Goal: Transaction & Acquisition: Purchase product/service

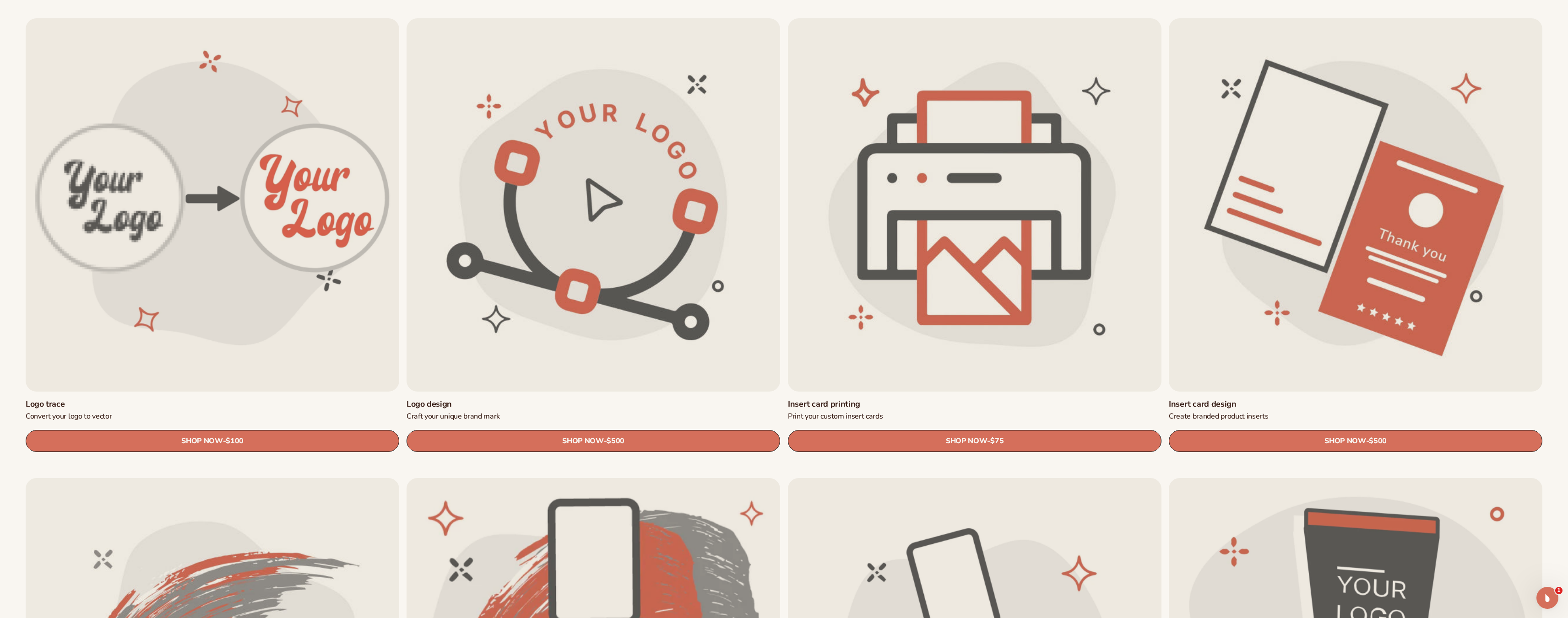
scroll to position [321, 0]
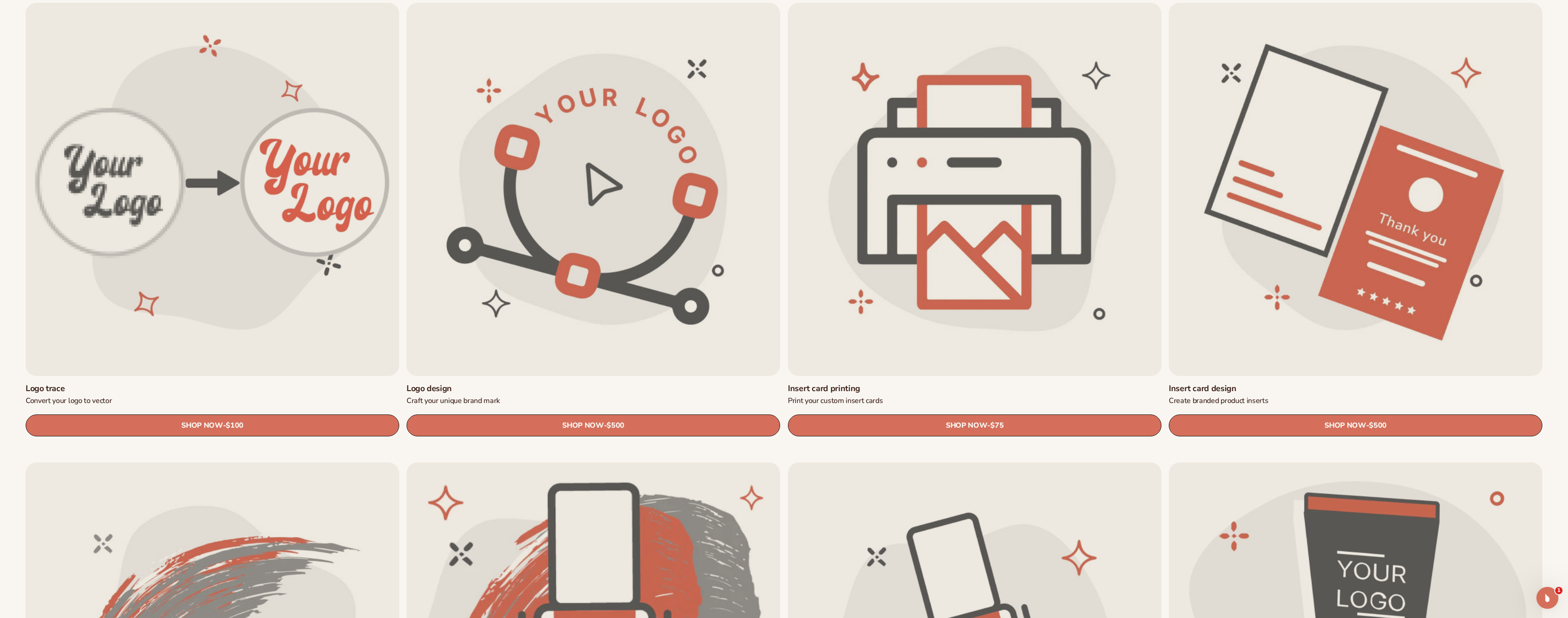
click at [1312, 383] on link "Insert card design" at bounding box center [1355, 388] width 373 height 10
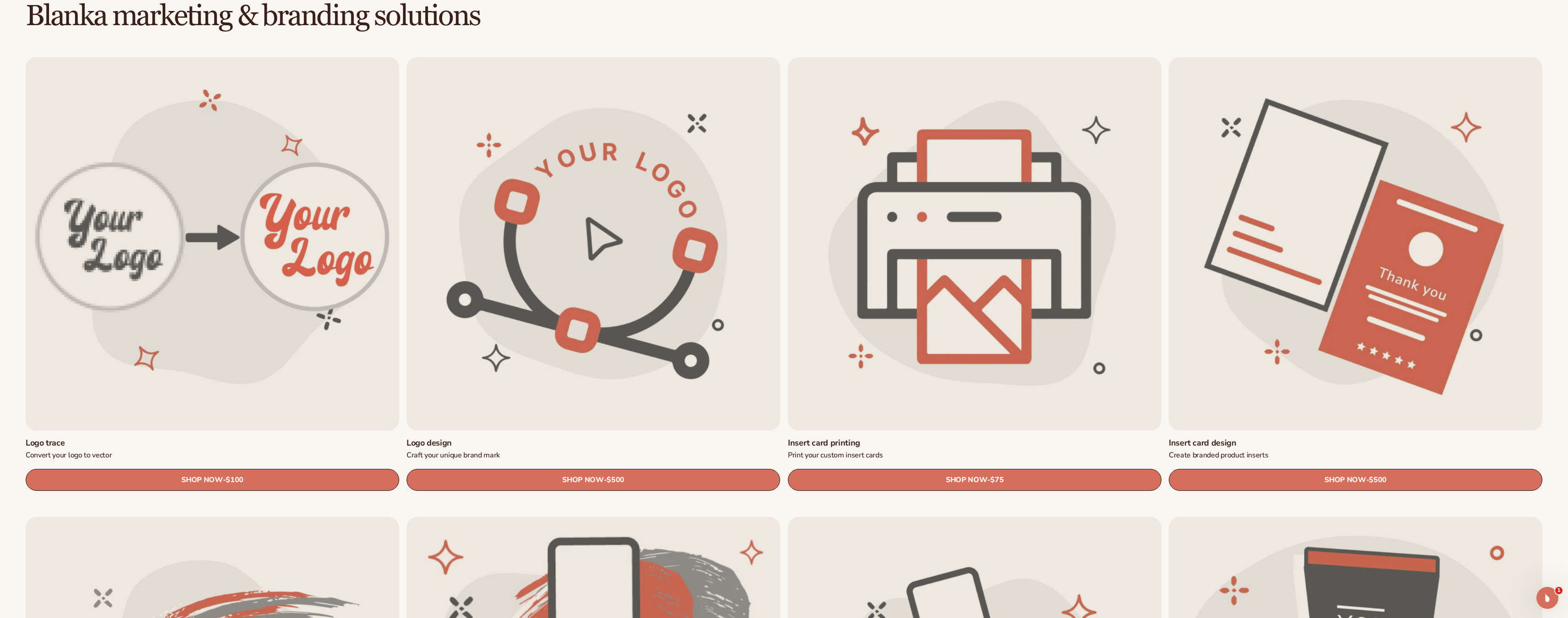
scroll to position [276, 0]
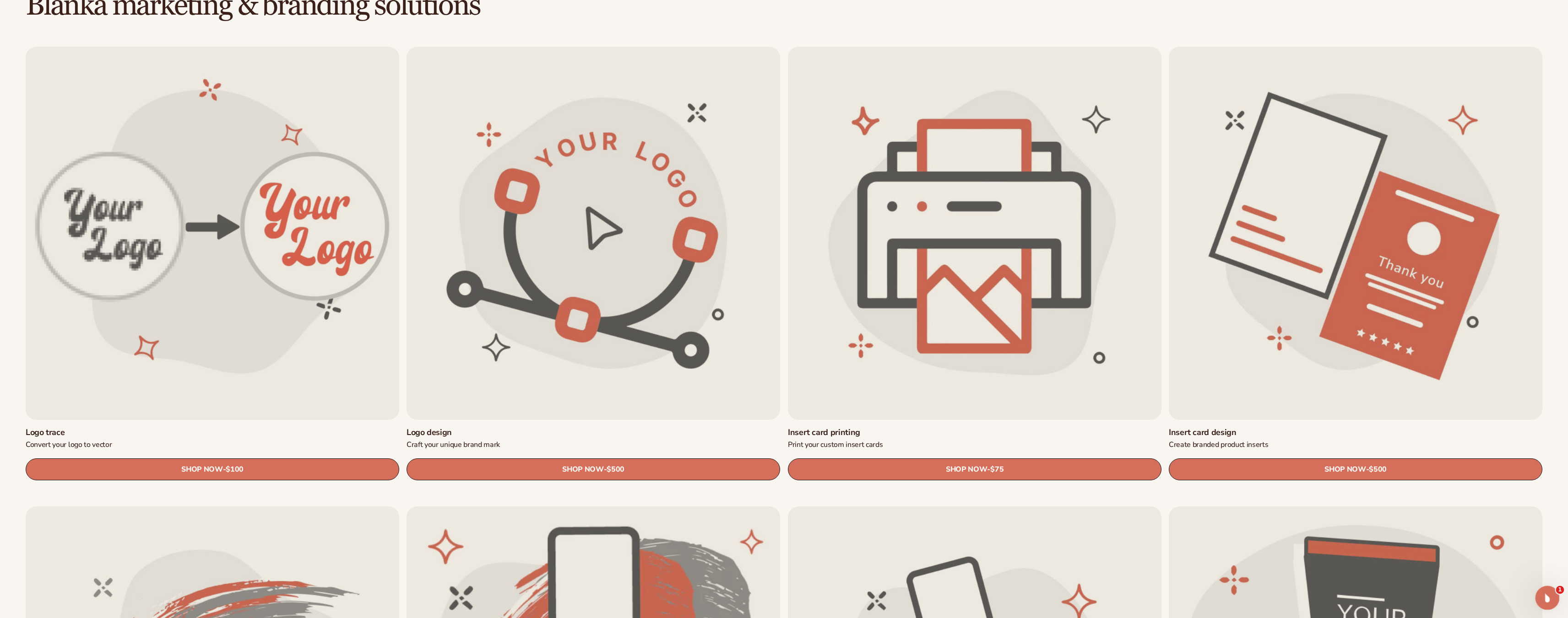
click at [1549, 598] on icon "Open Intercom Messenger" at bounding box center [1546, 597] width 15 height 15
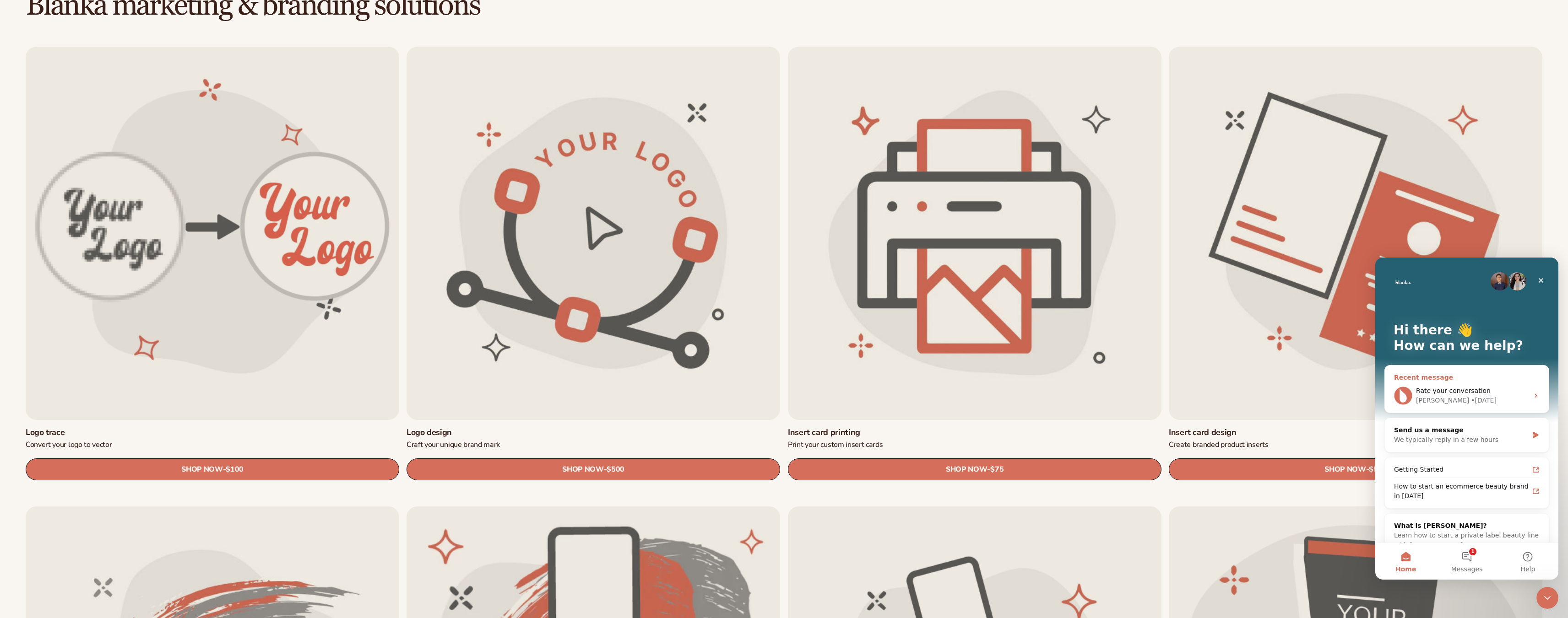
scroll to position [19, 0]
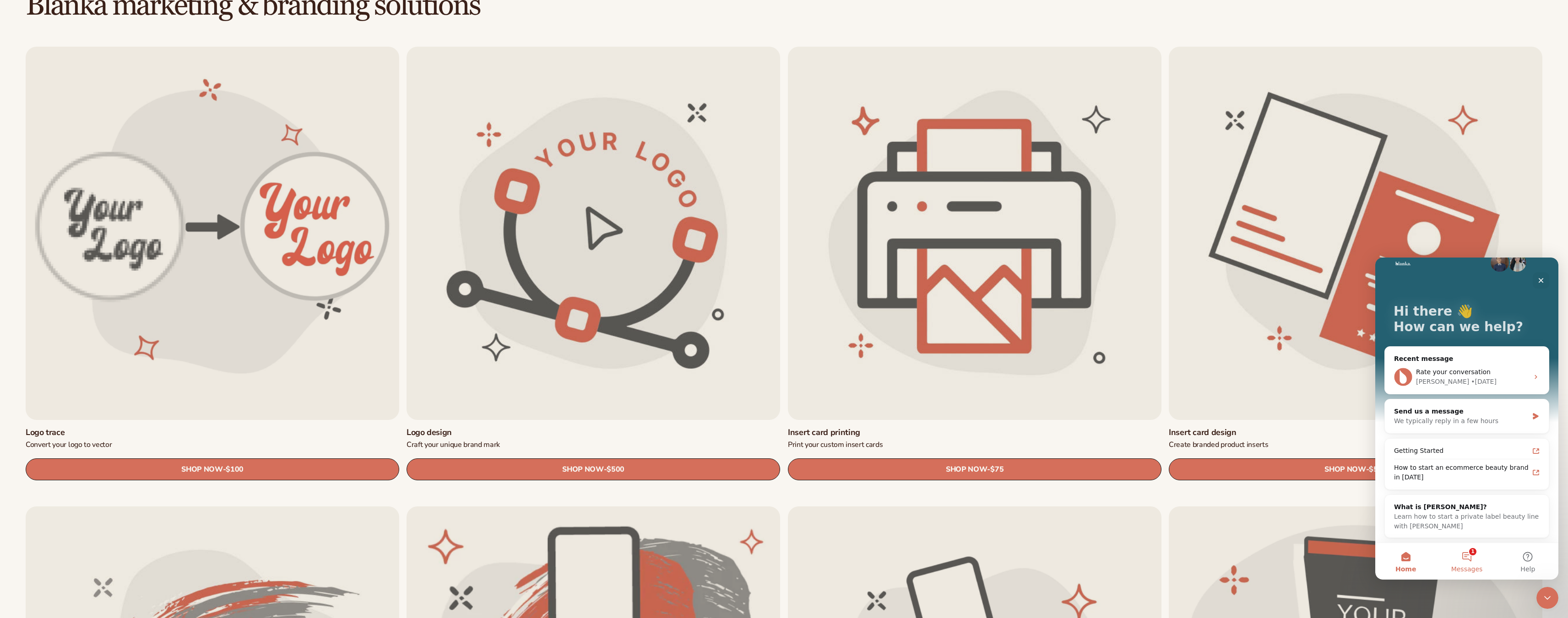
click at [1469, 559] on button "1 Messages" at bounding box center [1466, 562] width 60 height 37
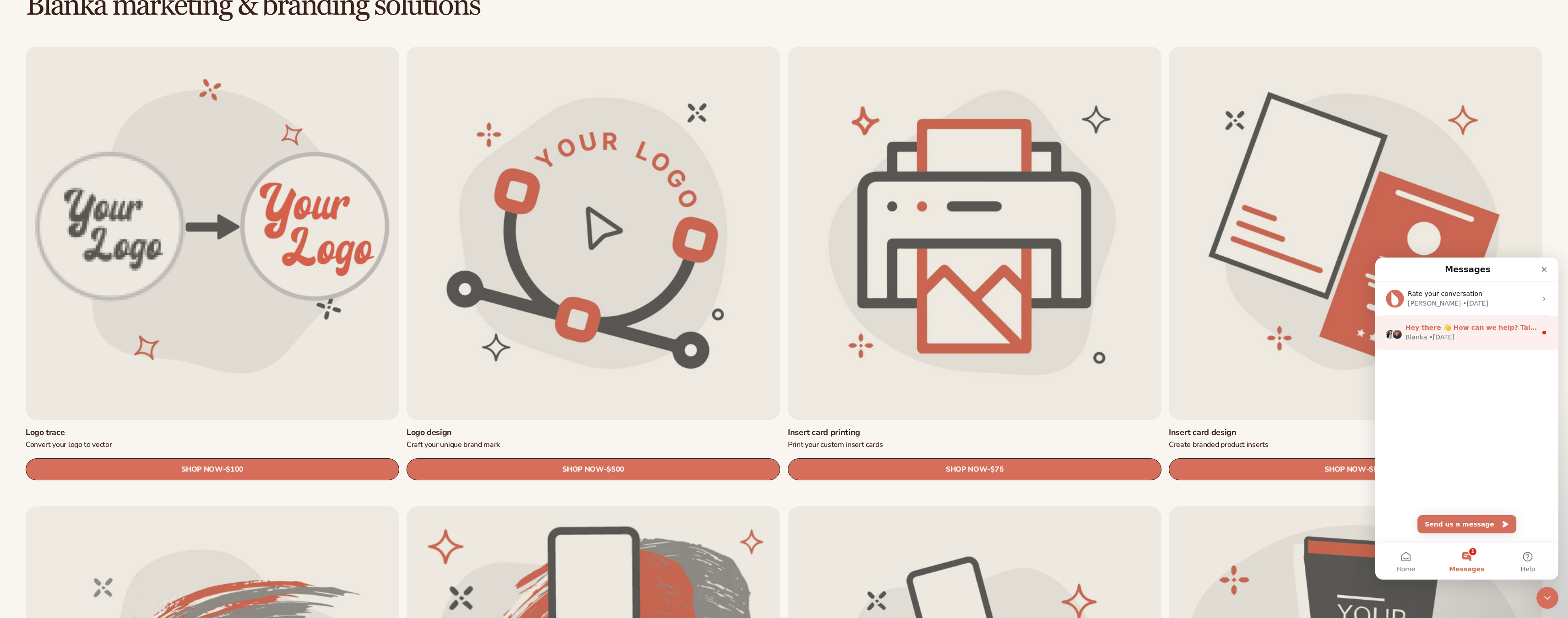
click at [1472, 331] on span "Hey there 👋 How can we help? Talk to our team. Search for helpful articles." at bounding box center [1543, 327] width 275 height 7
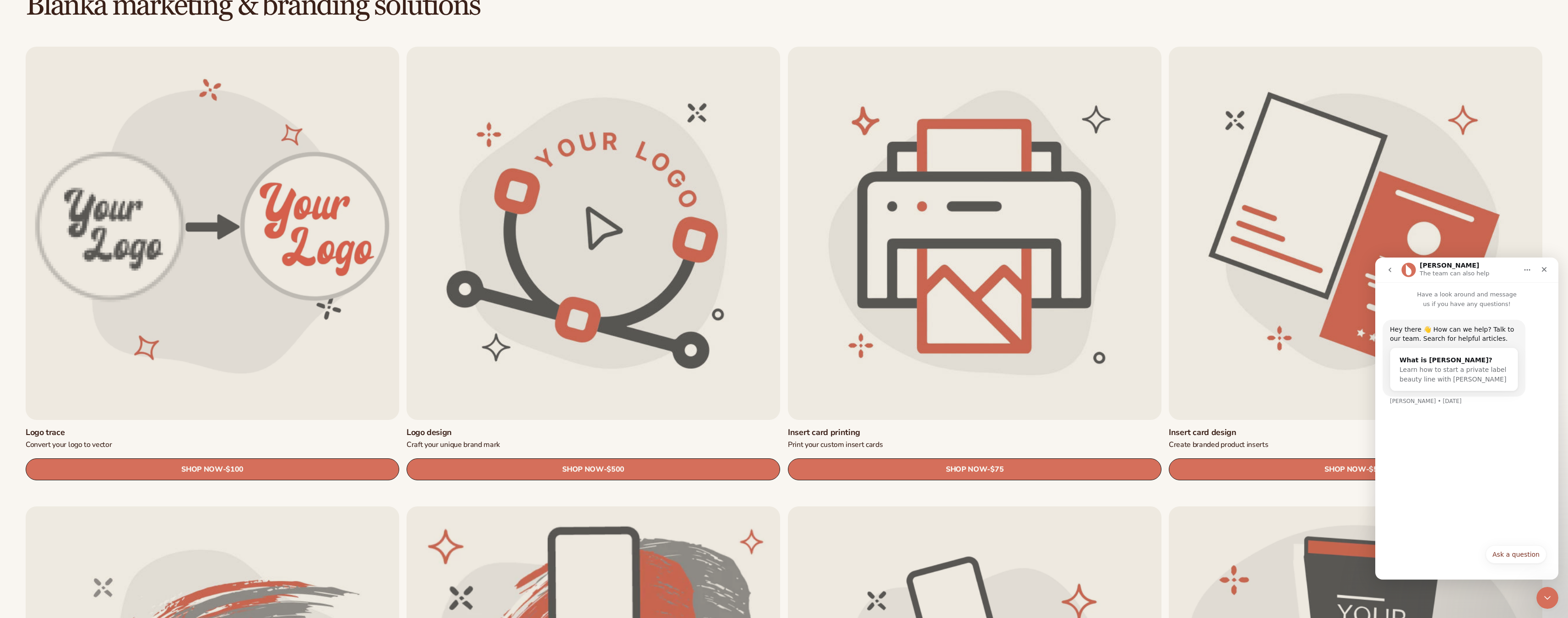
click at [1390, 270] on icon "go back" at bounding box center [1389, 270] width 7 height 7
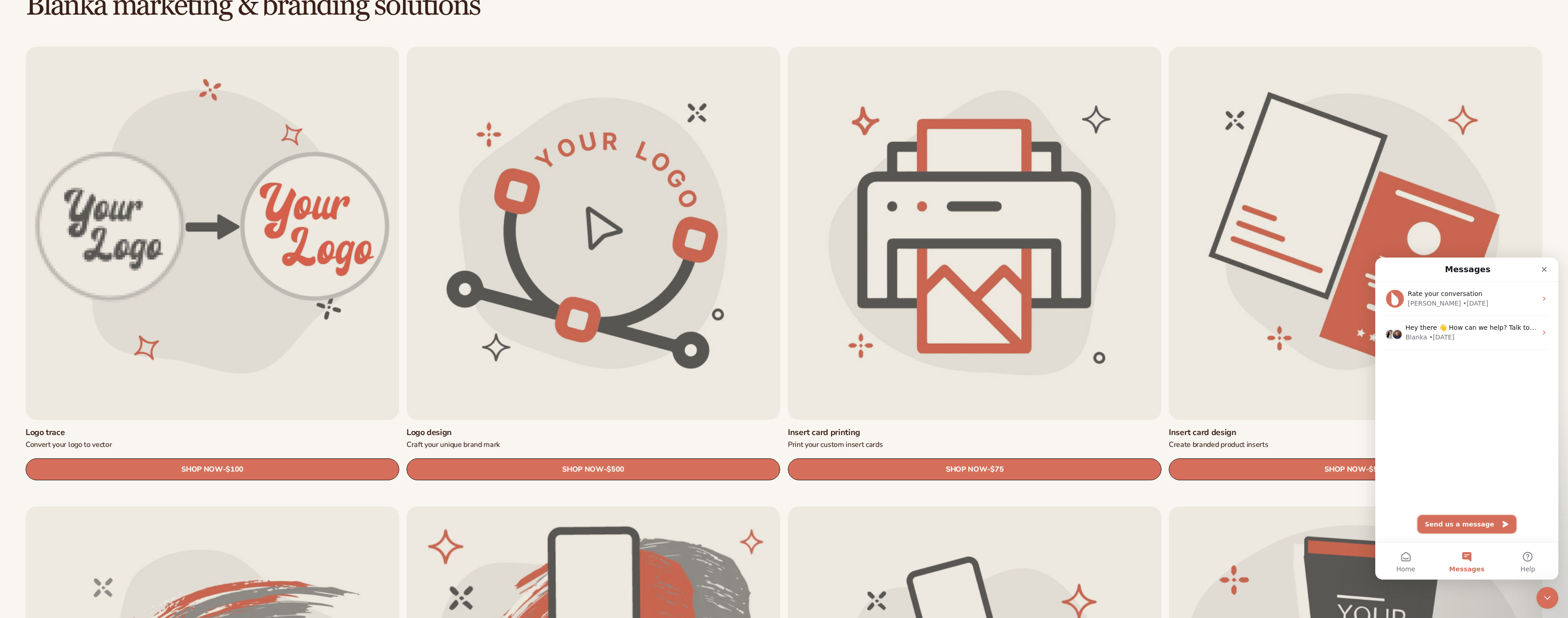
click at [1468, 527] on button "Send us a message" at bounding box center [1466, 524] width 99 height 18
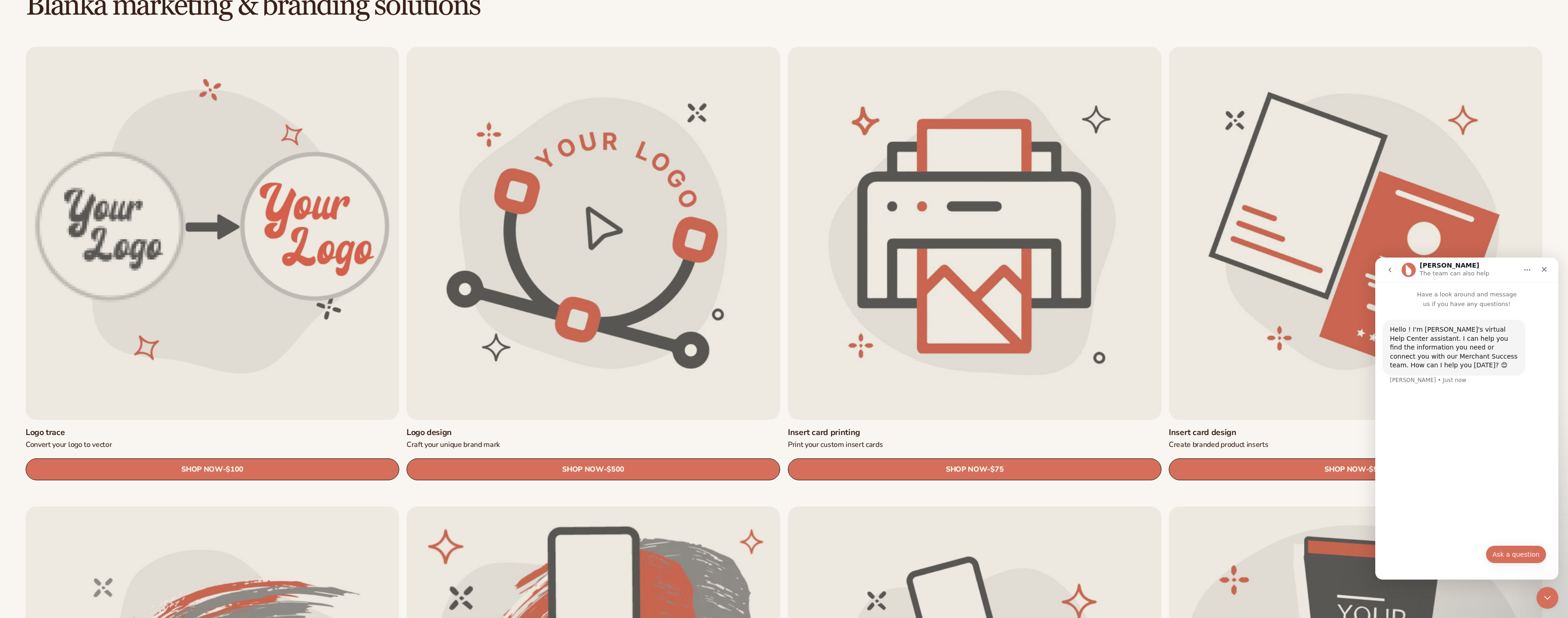
click at [1508, 555] on button "Ask a question" at bounding box center [1515, 554] width 60 height 18
type textarea "**********"
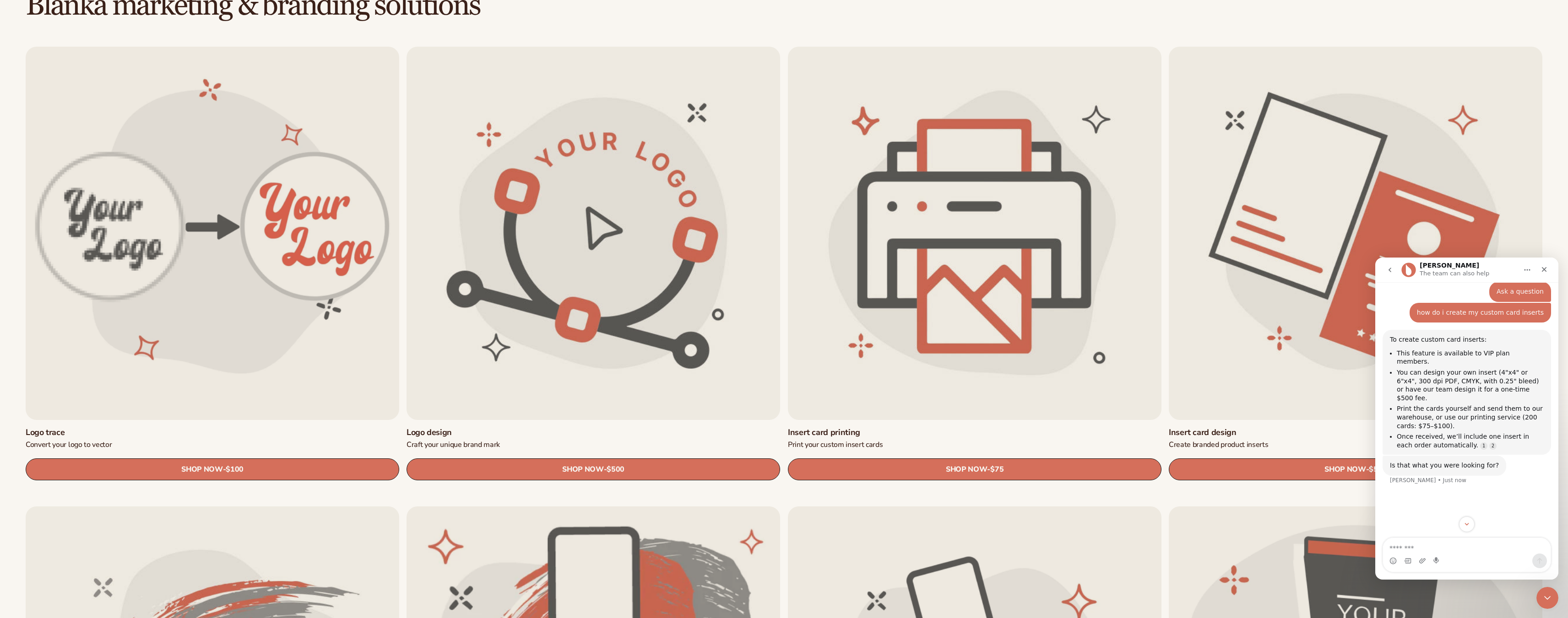
scroll to position [115, 0]
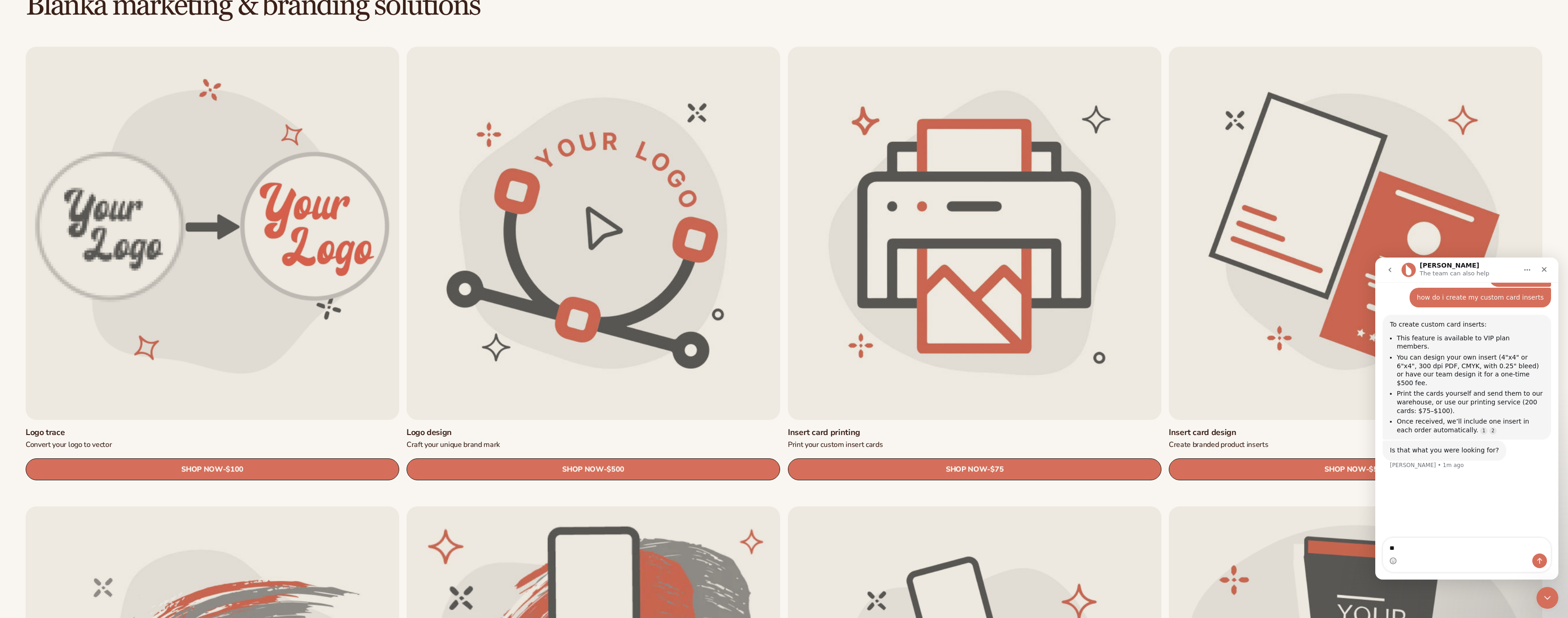
type textarea "***"
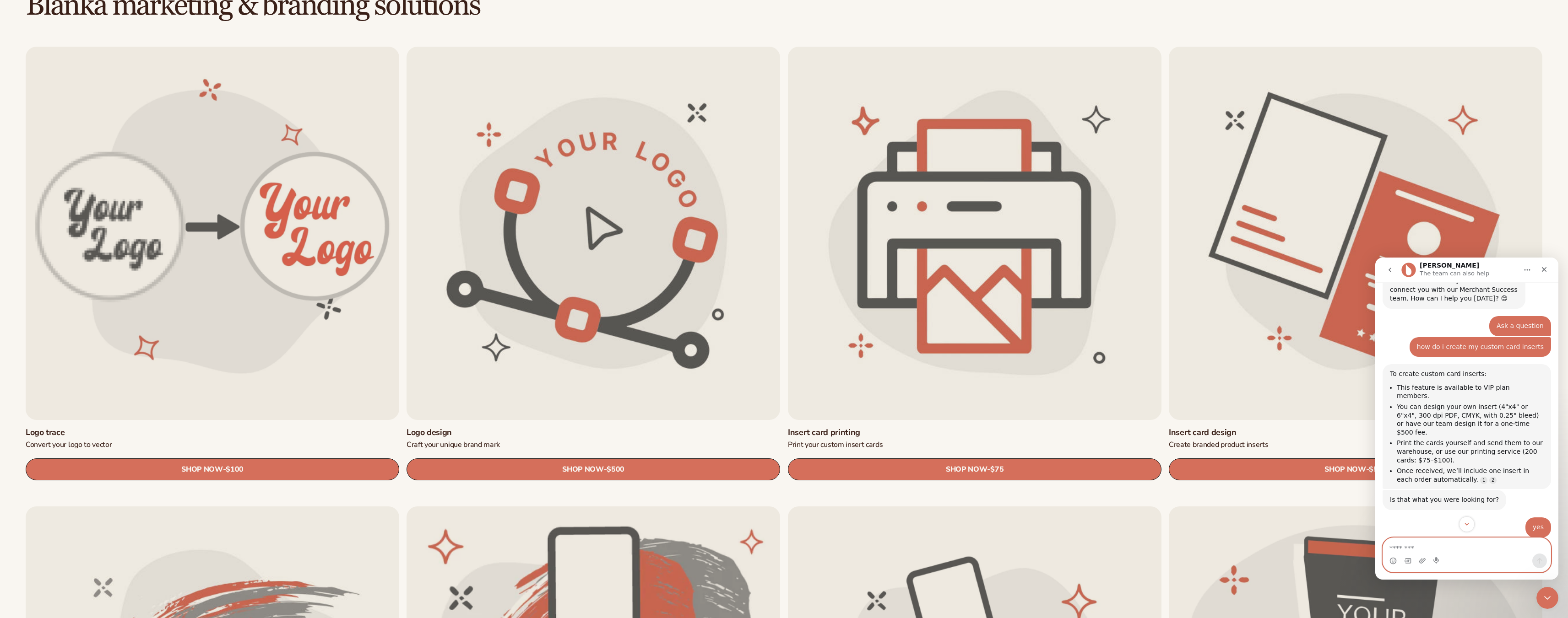
scroll to position [171, 0]
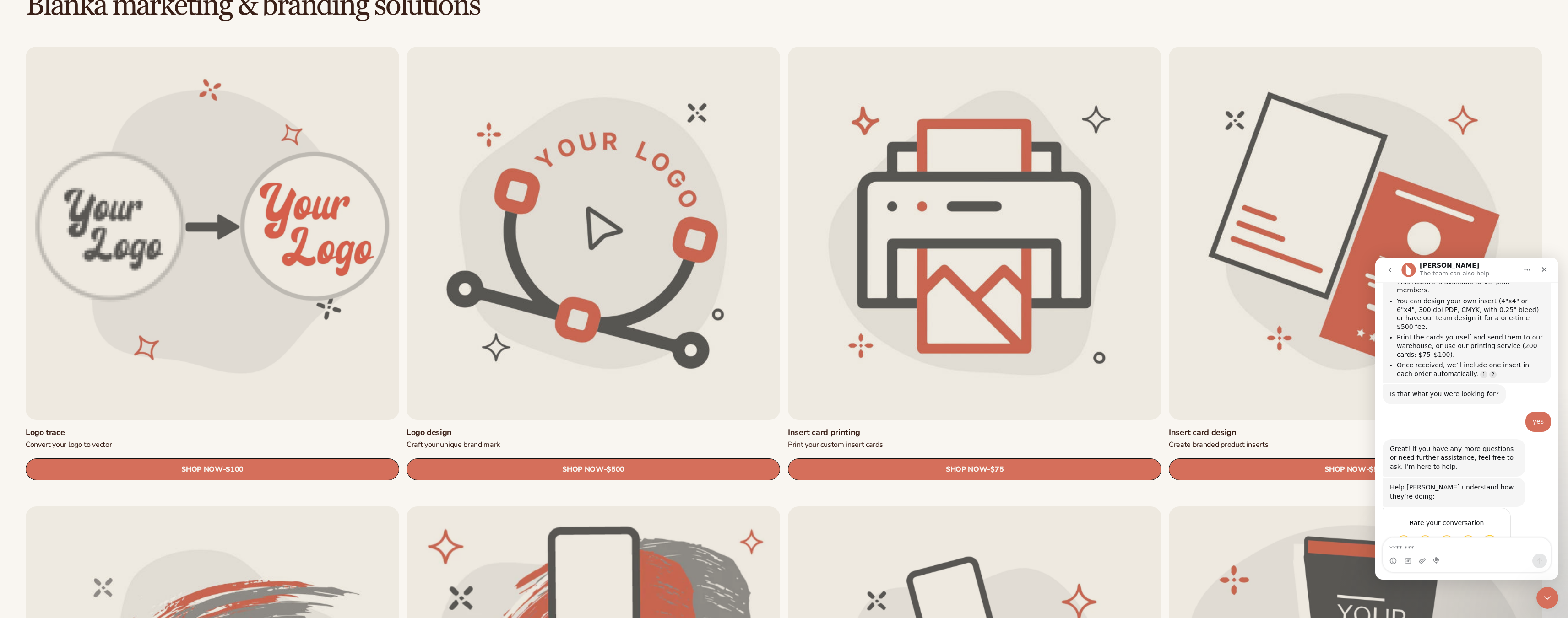
click at [1388, 269] on icon "go back" at bounding box center [1389, 270] width 7 height 7
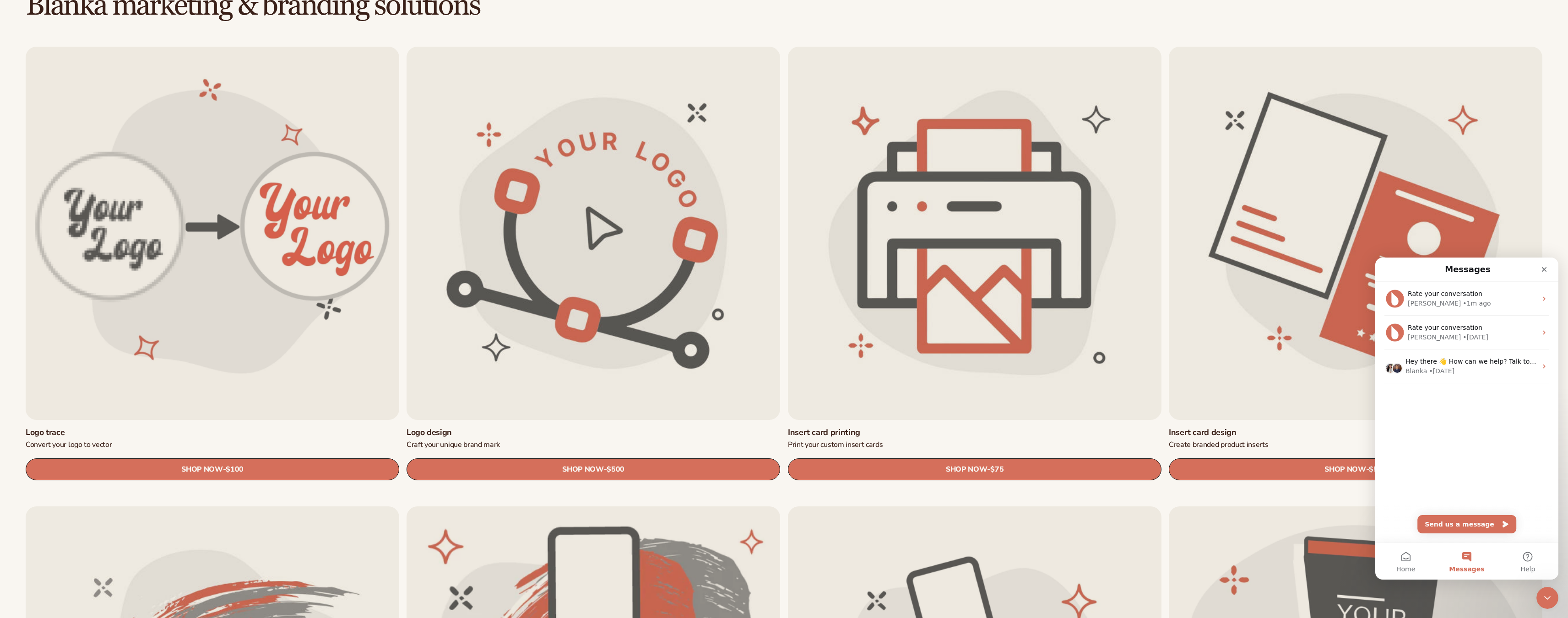
scroll to position [119, 0]
click at [1483, 297] on div "Rate your conversation" at bounding box center [1472, 293] width 129 height 10
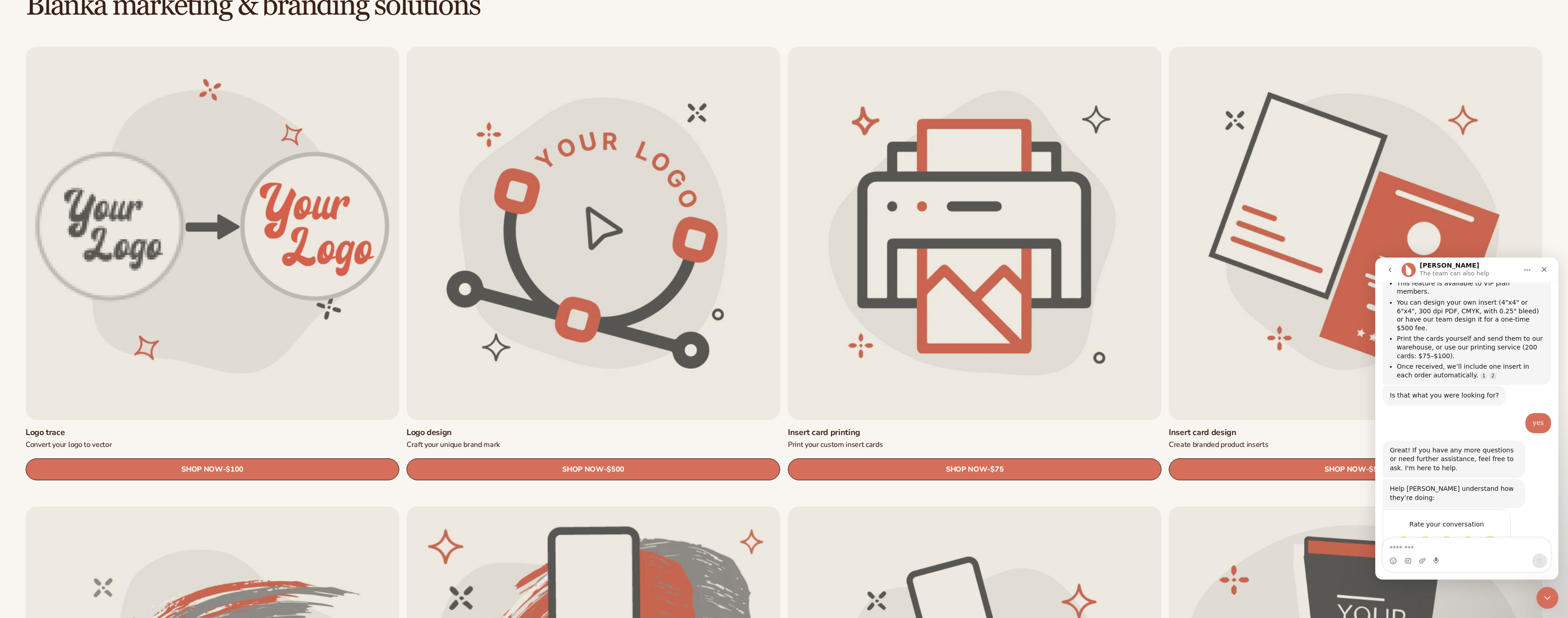
scroll to position [0, 0]
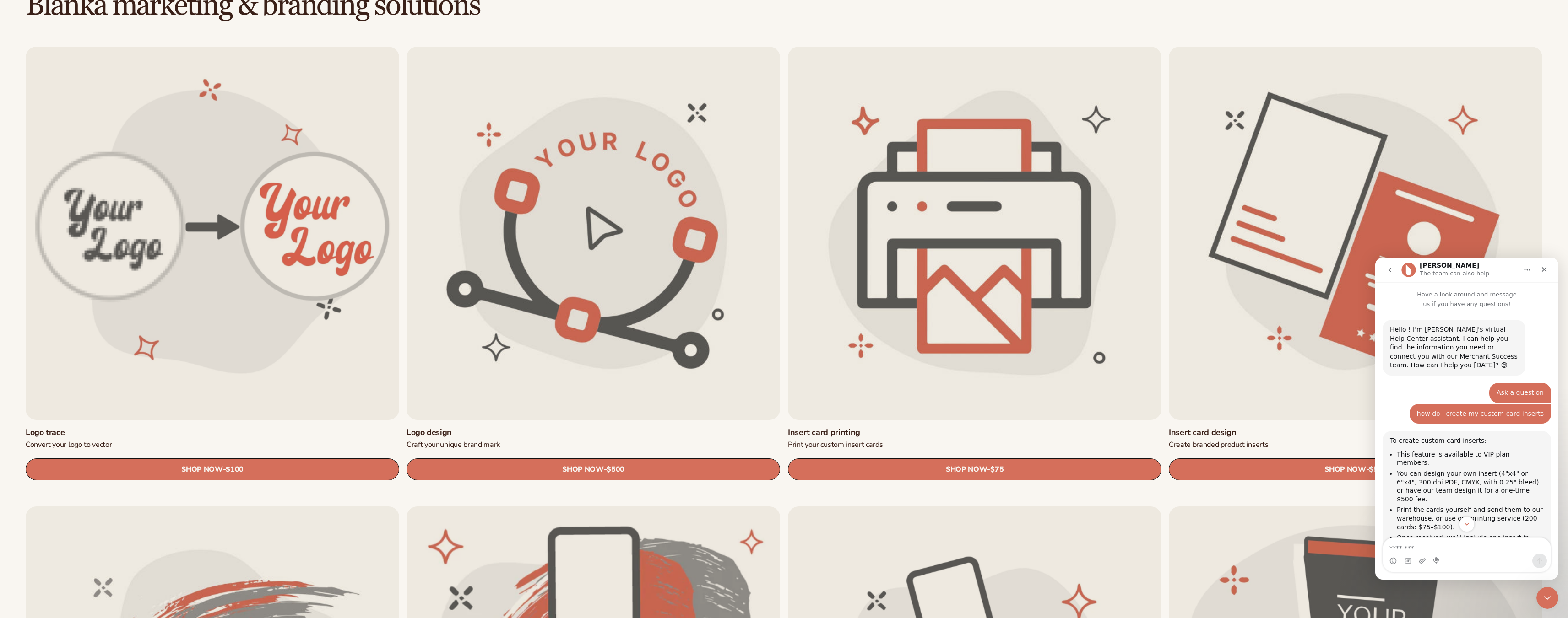
click at [1381, 273] on button "go back" at bounding box center [1390, 270] width 18 height 17
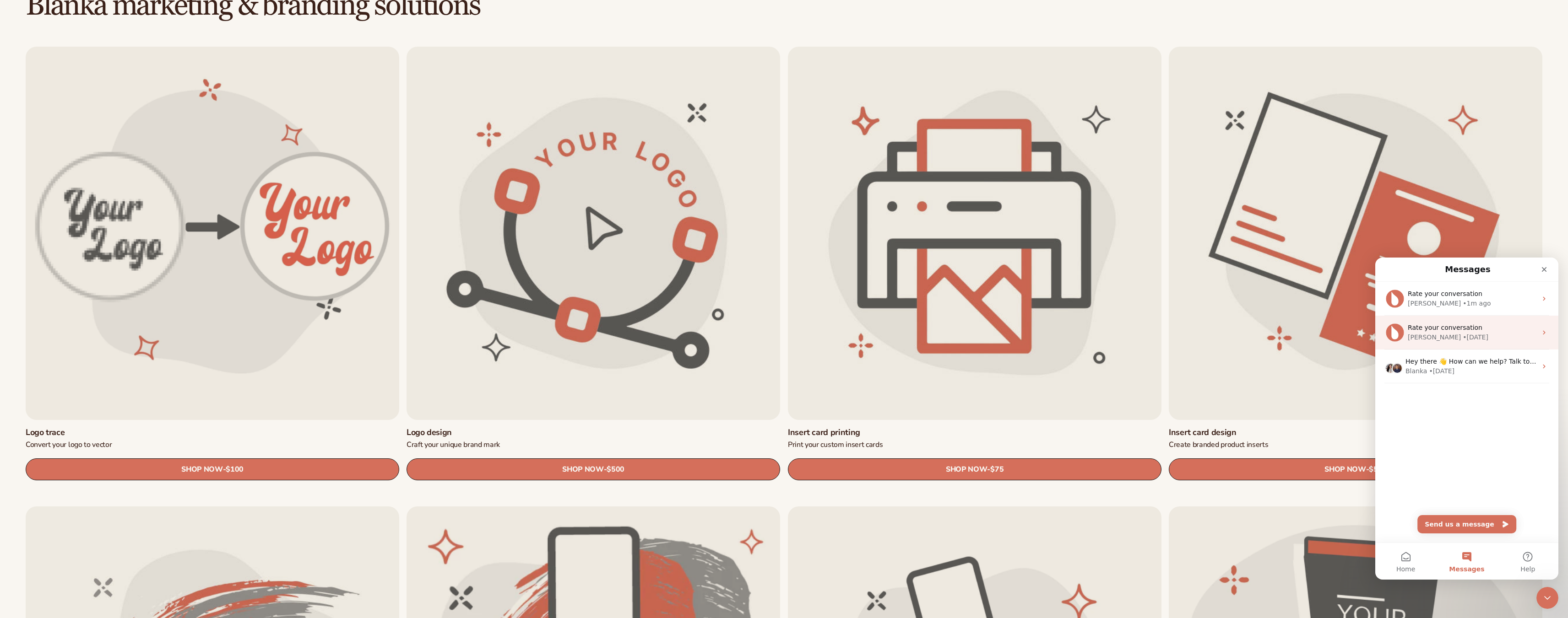
click at [1472, 334] on div "Lee • 6d ago" at bounding box center [1472, 337] width 129 height 10
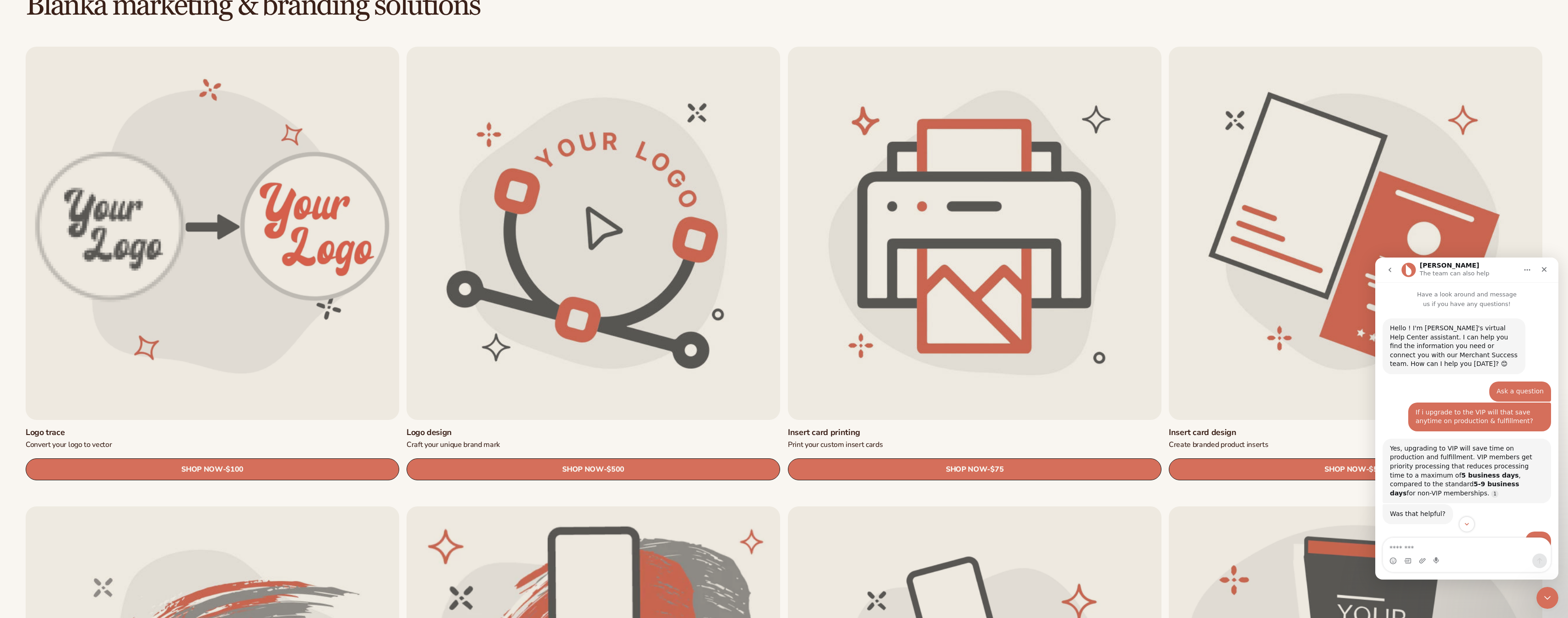
click at [1392, 272] on icon "go back" at bounding box center [1389, 270] width 7 height 7
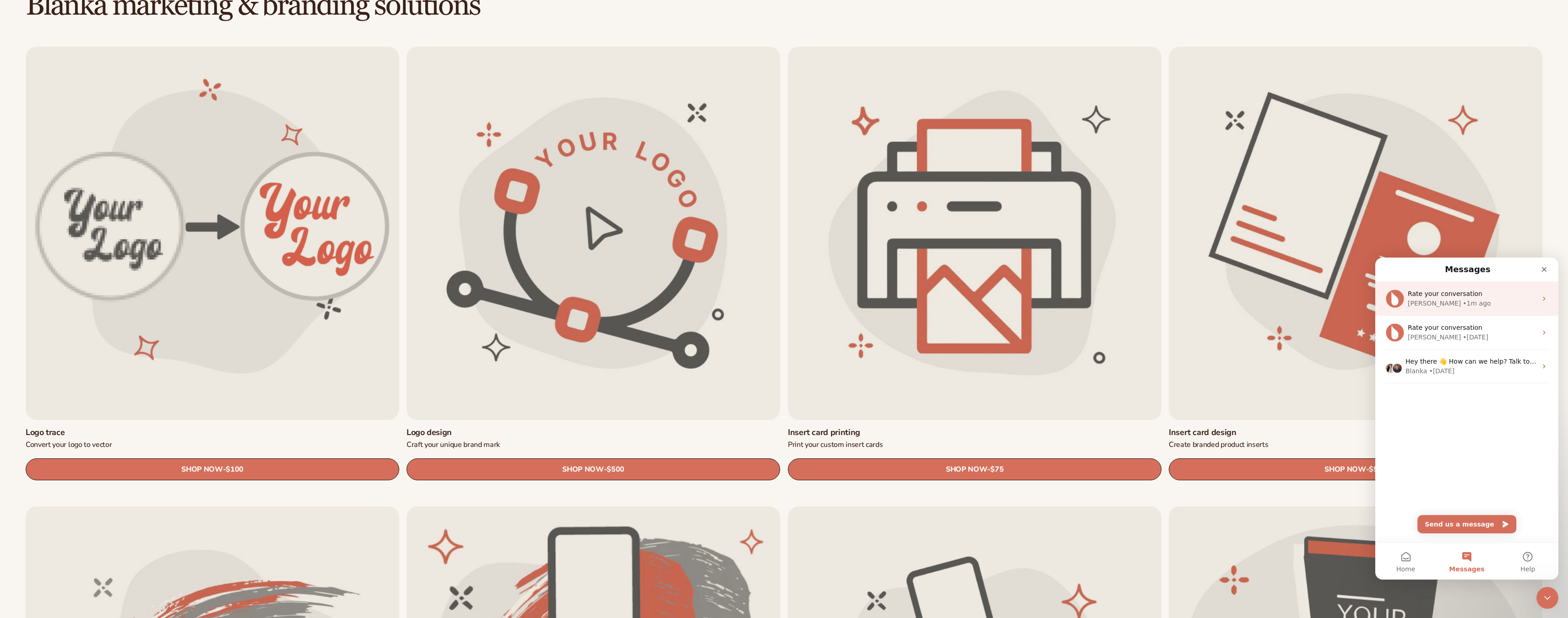
click at [1472, 305] on div "Lee • 1m ago" at bounding box center [1472, 304] width 129 height 10
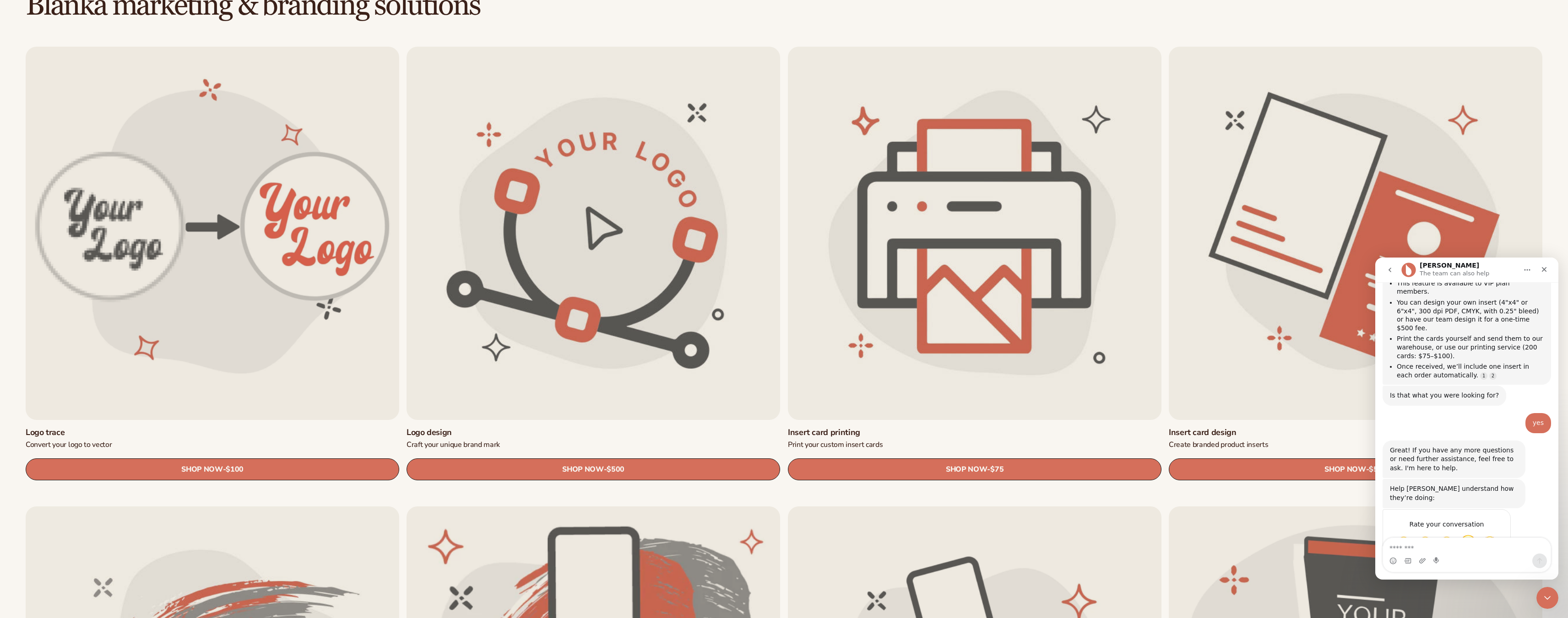
click at [1470, 534] on span "Great" at bounding box center [1468, 542] width 17 height 17
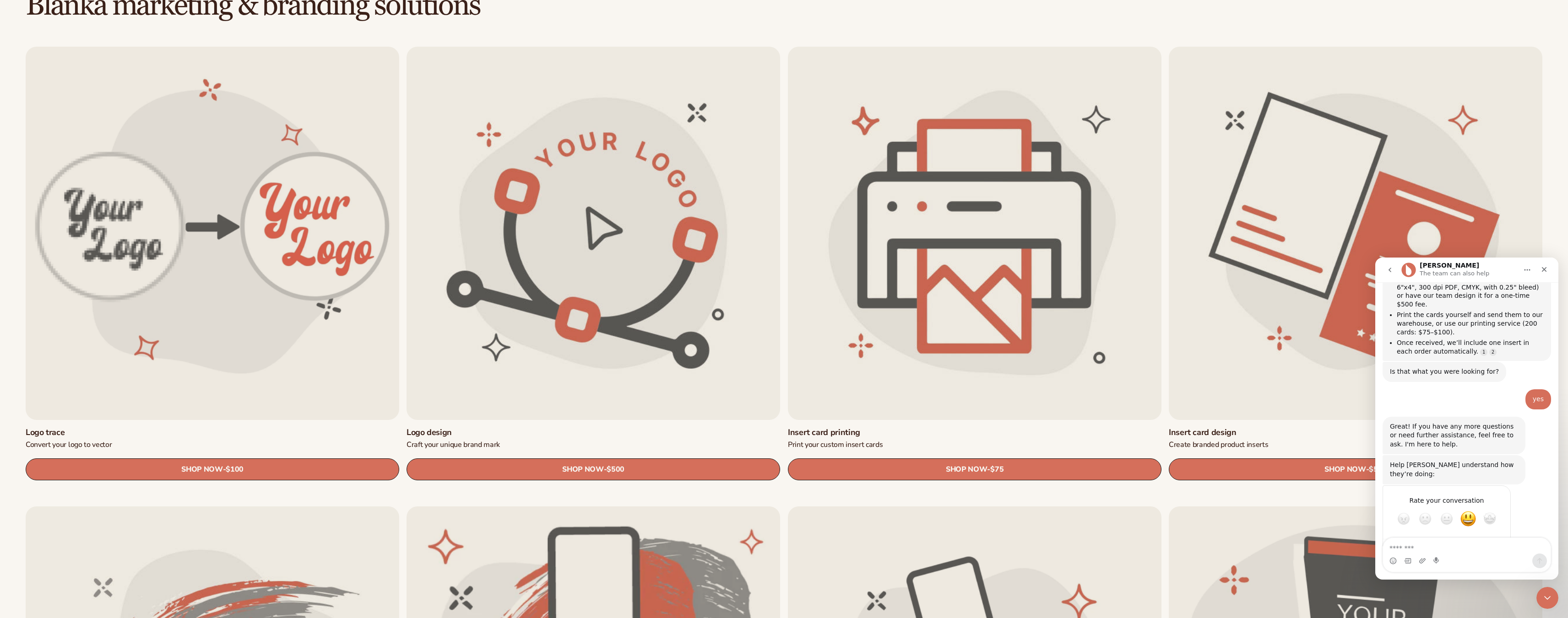
scroll to position [196, 0]
click at [1390, 271] on icon "go back" at bounding box center [1389, 270] width 2 height 5
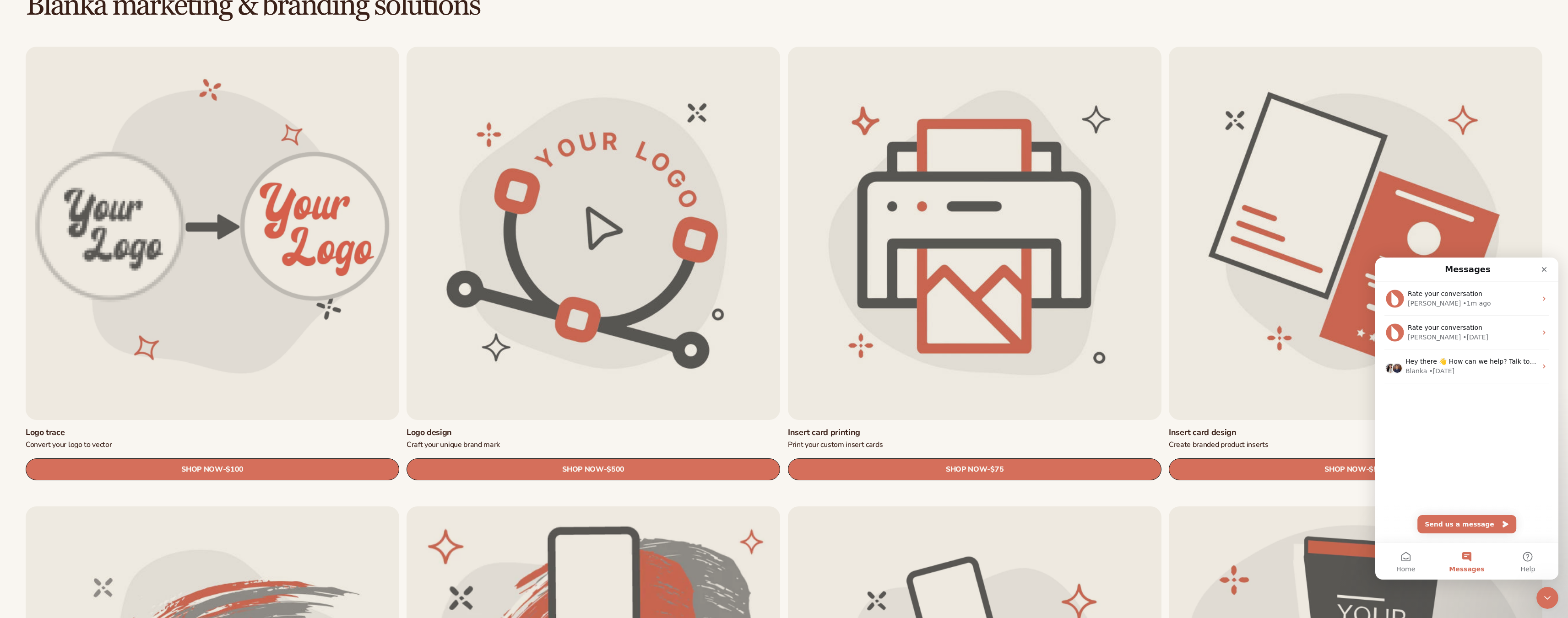
scroll to position [0, 0]
click at [1546, 270] on icon "Close" at bounding box center [1543, 269] width 7 height 7
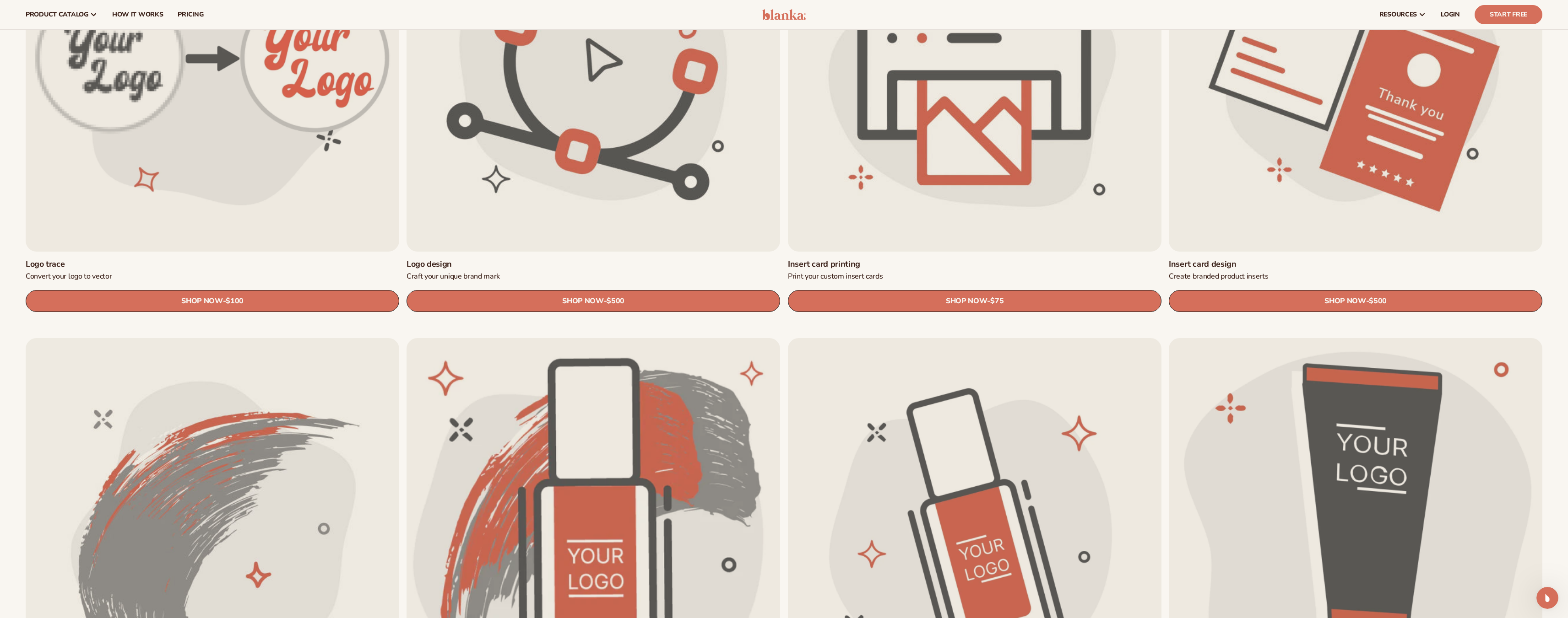
scroll to position [322, 0]
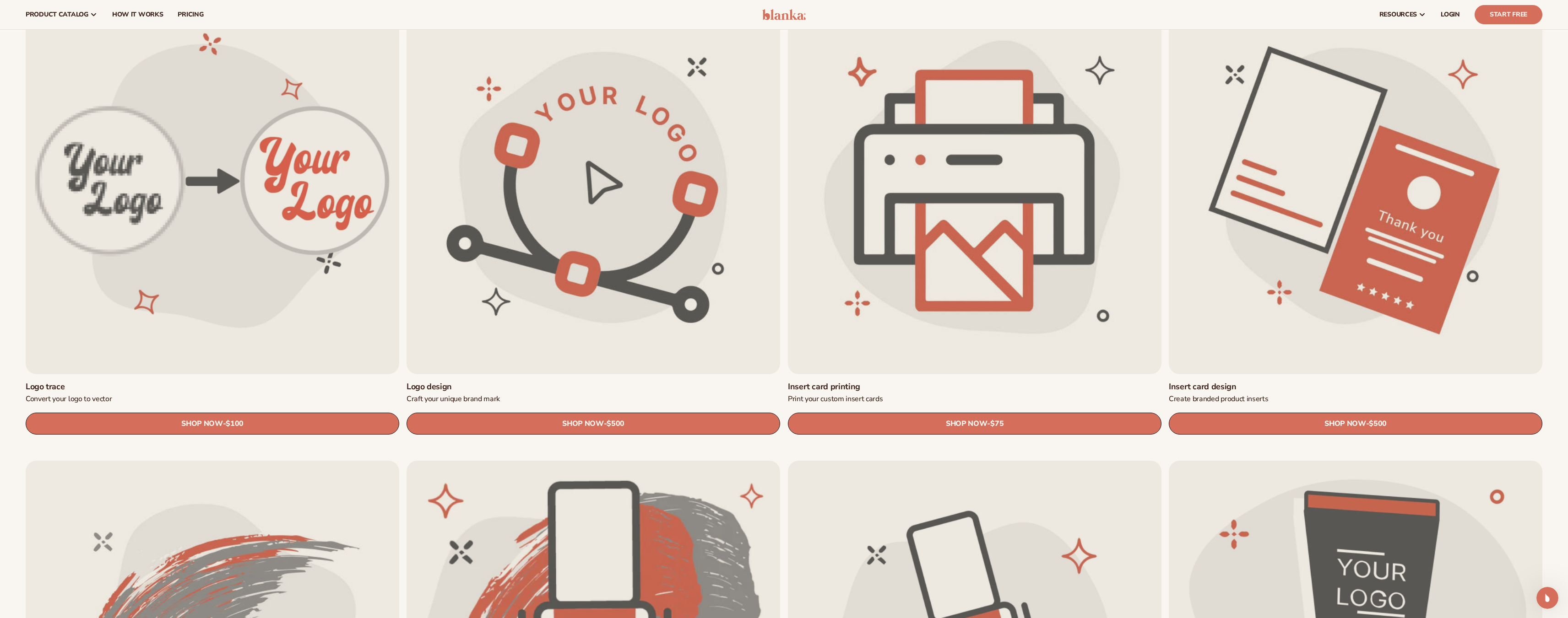
click at [983, 382] on link "Insert card printing" at bounding box center [974, 387] width 373 height 10
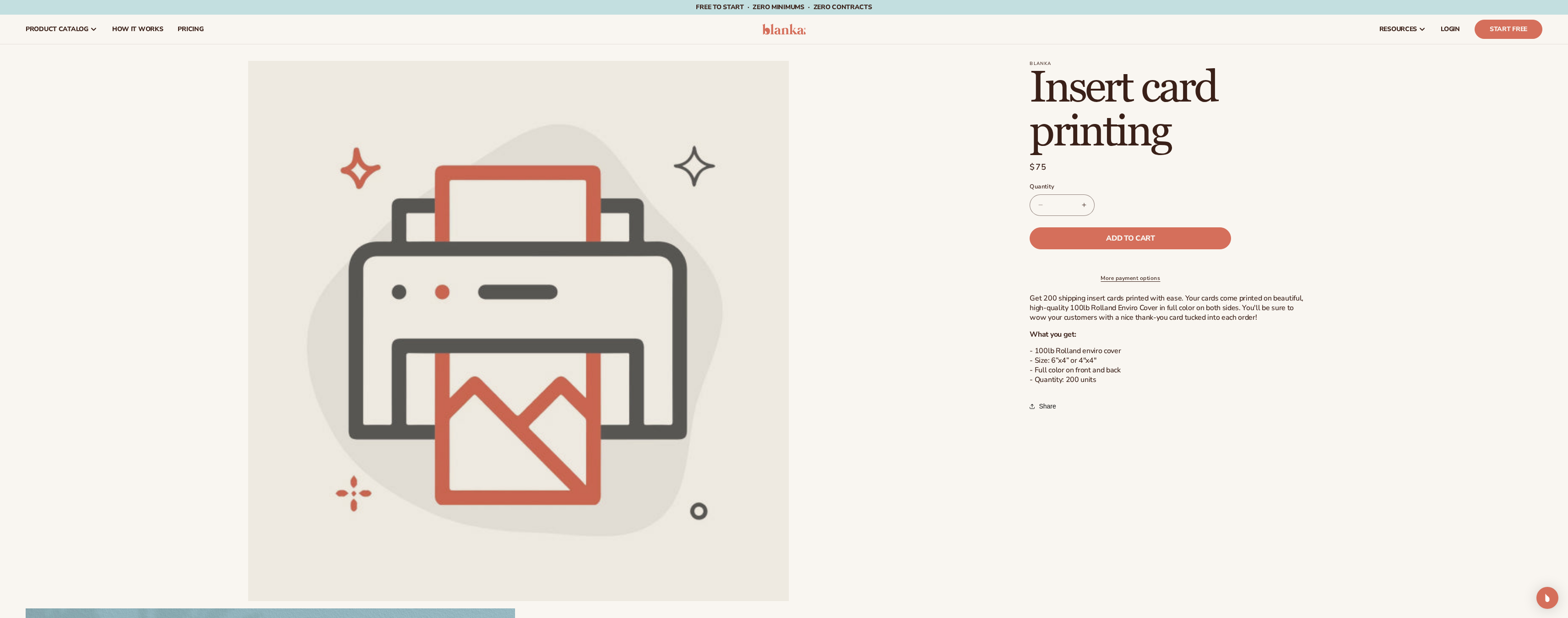
click at [1086, 205] on button "Increase quantity for Insert card printing" at bounding box center [1084, 204] width 21 height 21
click at [1037, 204] on button "Decrease quantity for Insert card printing" at bounding box center [1040, 204] width 21 height 21
type input "*"
click at [1547, 599] on img "Open Intercom Messenger" at bounding box center [1547, 597] width 12 height 12
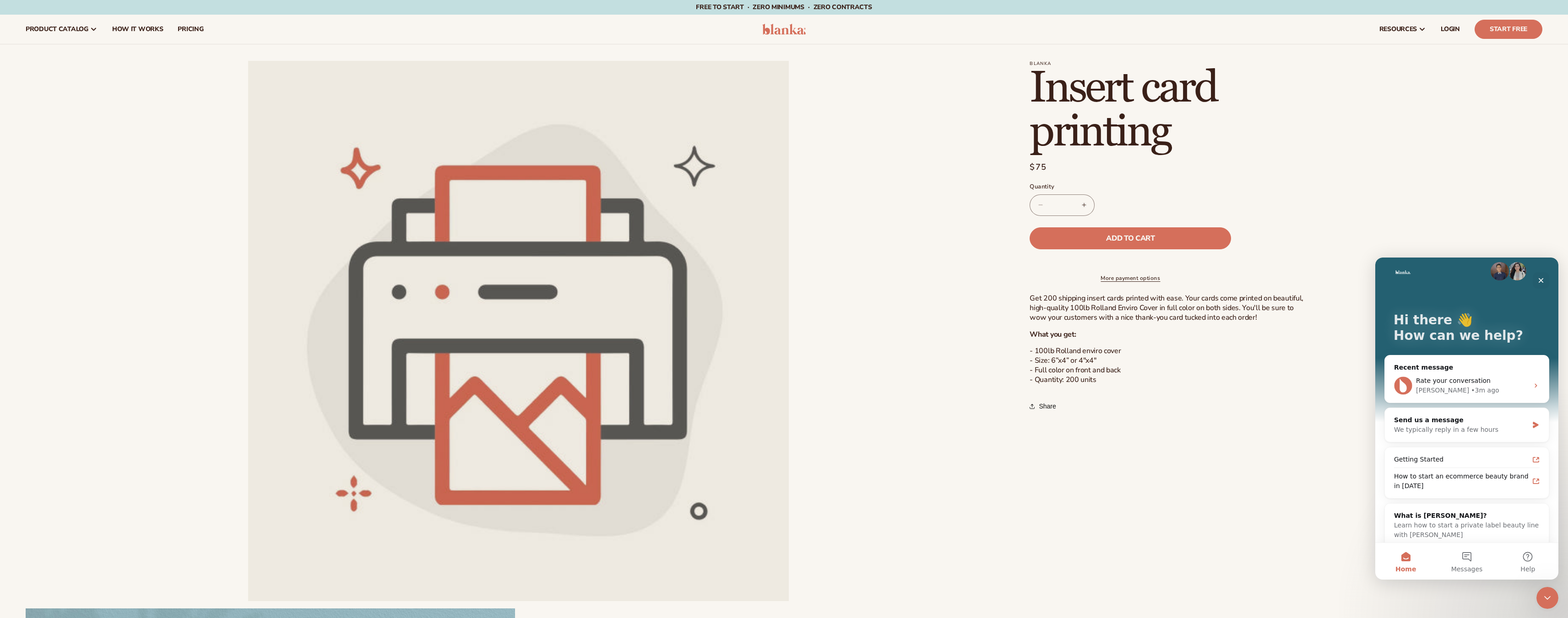
scroll to position [19, 0]
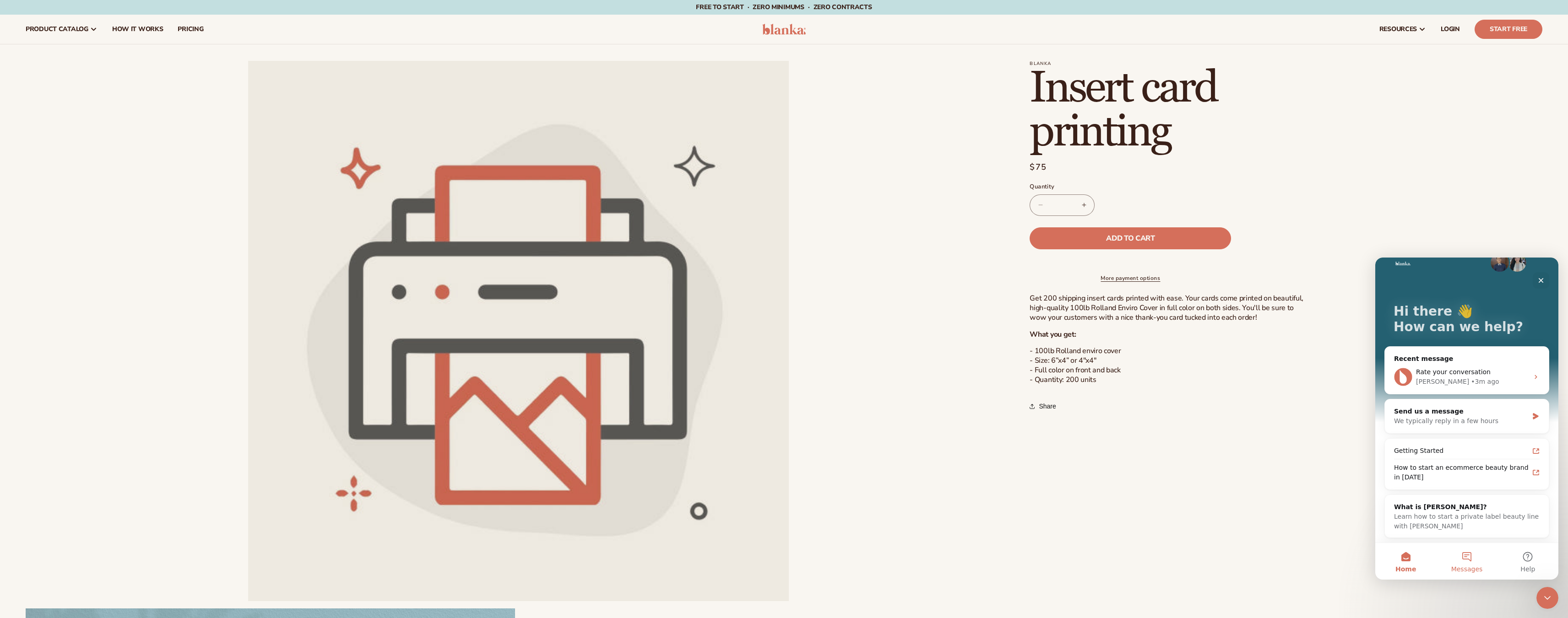
click at [1472, 566] on span "Messages" at bounding box center [1467, 569] width 32 height 6
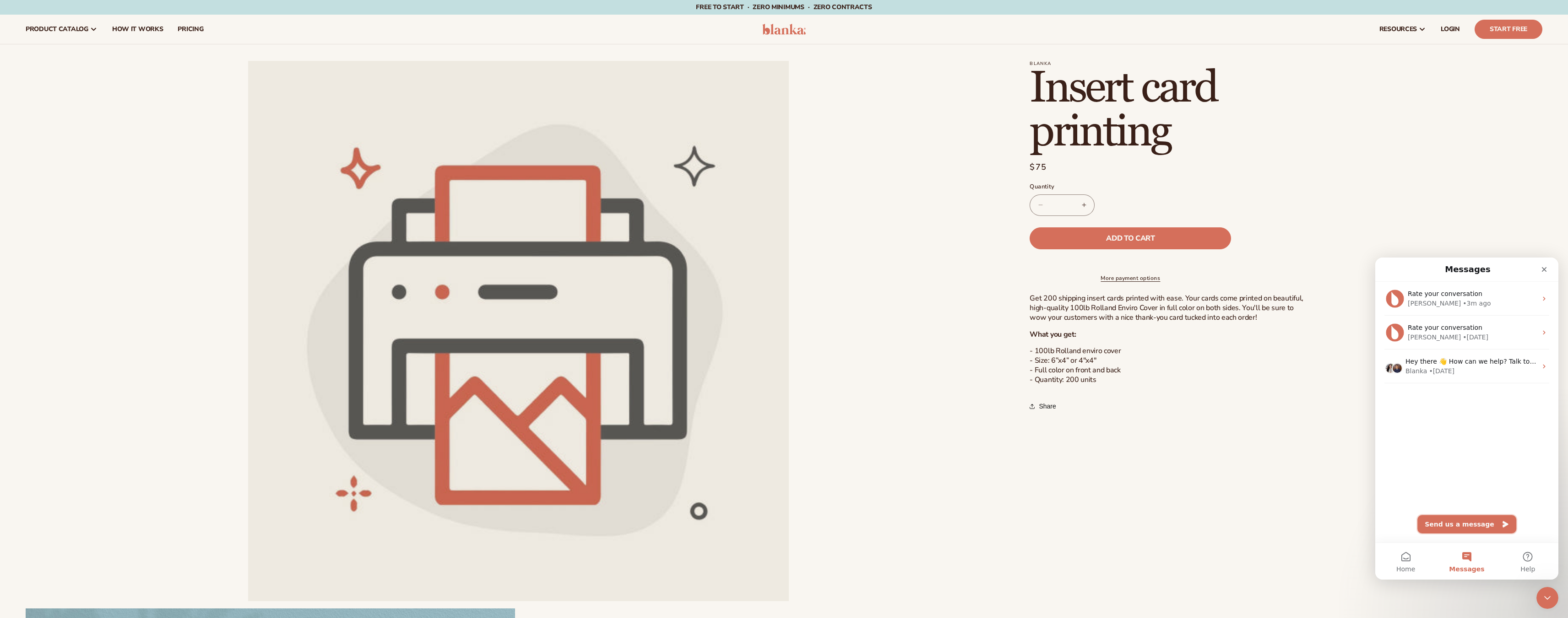
click at [1473, 525] on button "Send us a message" at bounding box center [1466, 524] width 99 height 18
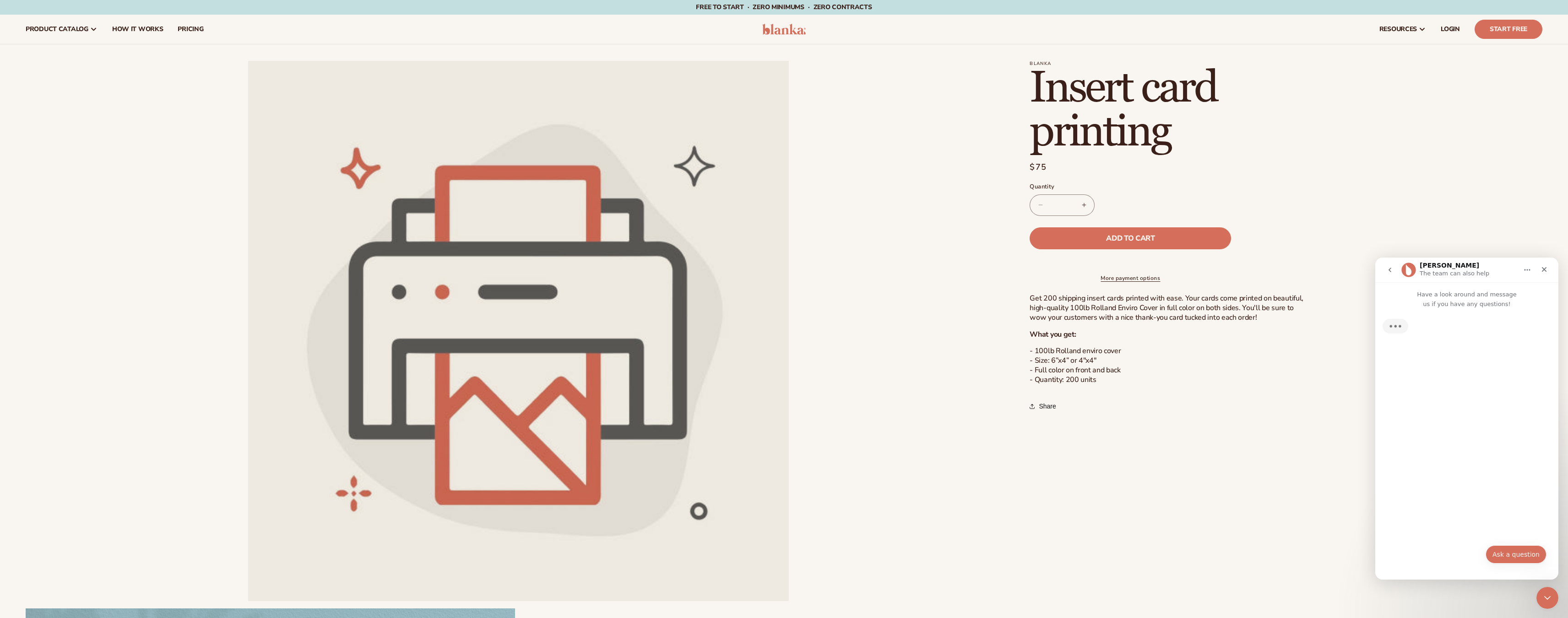
click at [1520, 557] on button "Ask a question" at bounding box center [1515, 554] width 60 height 18
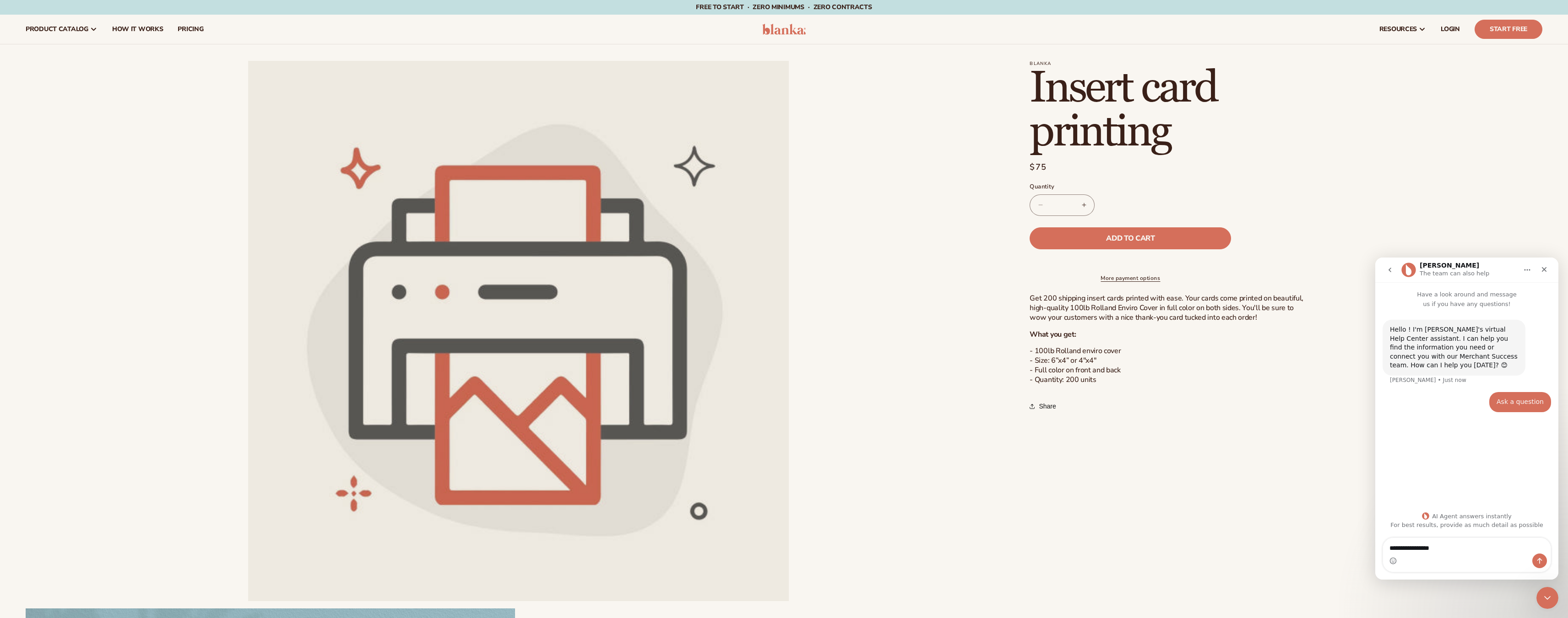
drag, startPoint x: 1430, startPoint y: 550, endPoint x: 1453, endPoint y: 559, distance: 24.7
click at [1453, 559] on div "Intercom messenger" at bounding box center [1466, 561] width 167 height 14
click at [1445, 538] on textarea "**********" at bounding box center [1466, 546] width 167 height 16
type textarea "**********"
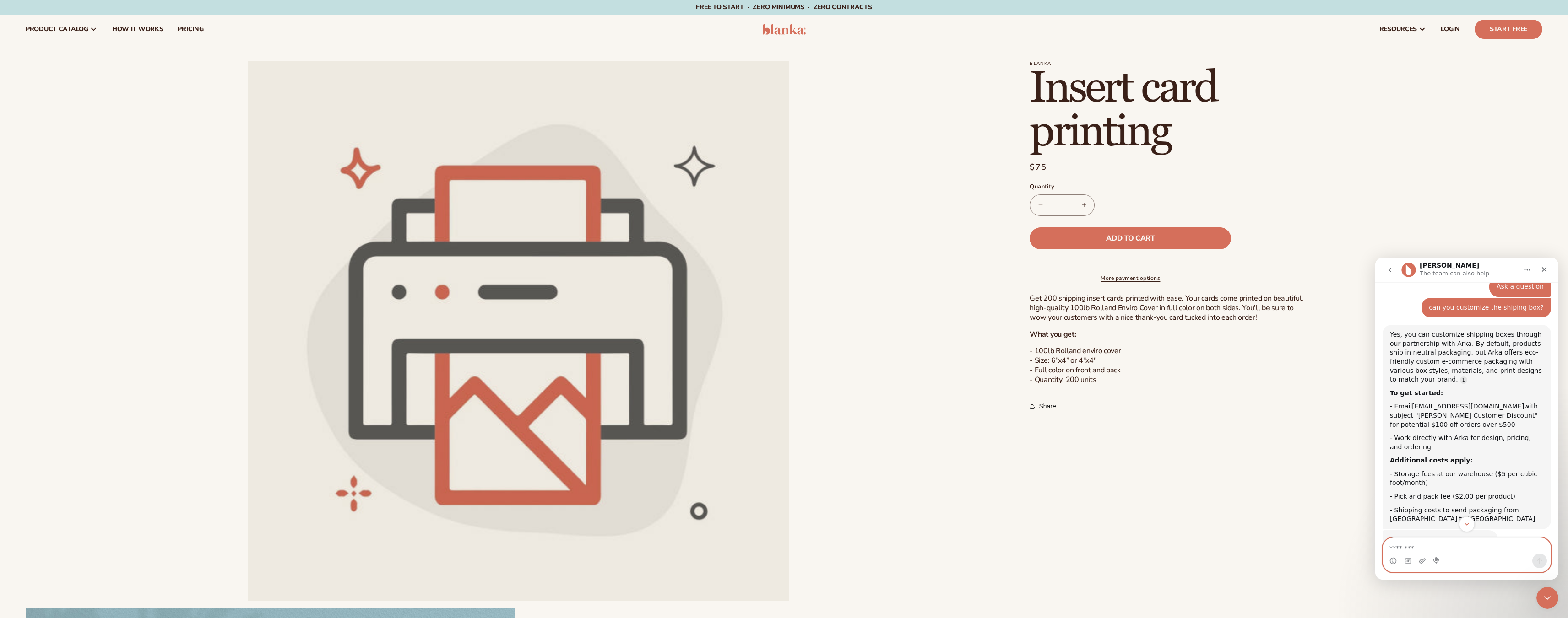
scroll to position [129, 0]
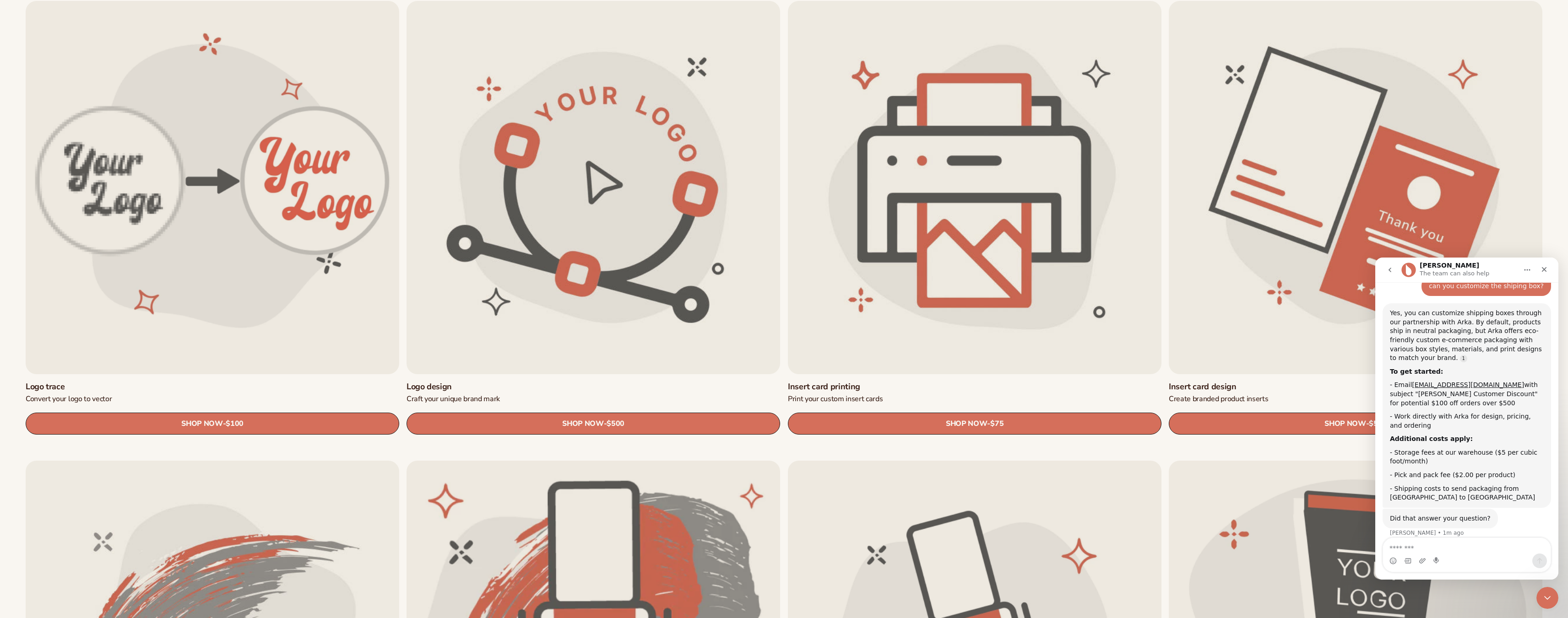
scroll to position [129, 0]
type textarea "***"
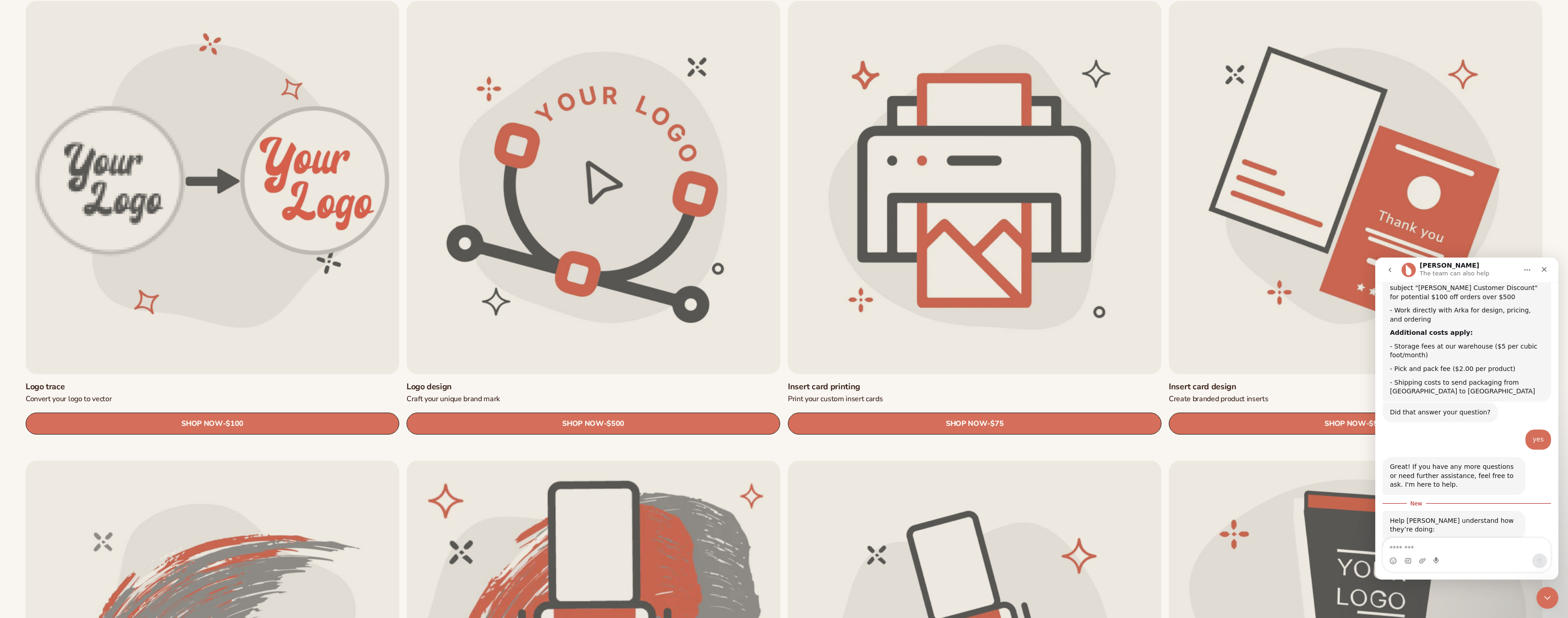
scroll to position [282, 0]
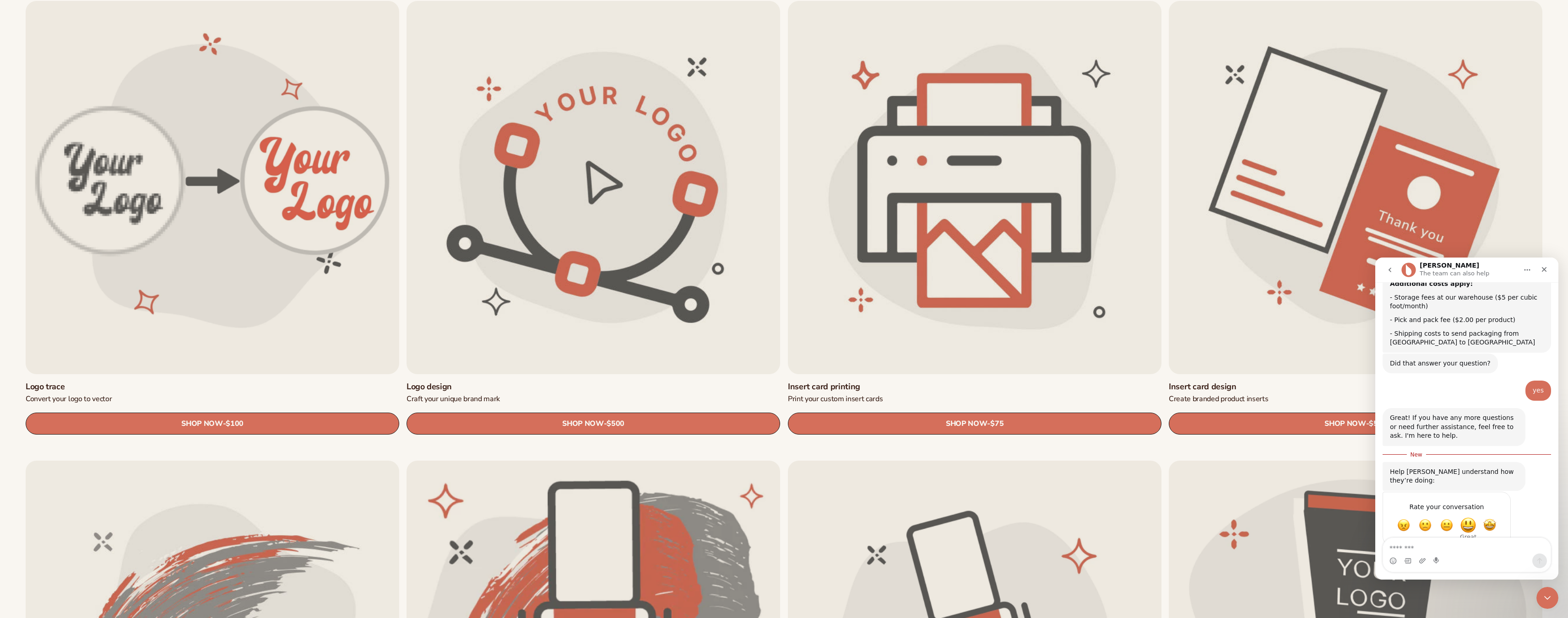
click at [1469, 517] on span "Great" at bounding box center [1468, 525] width 17 height 17
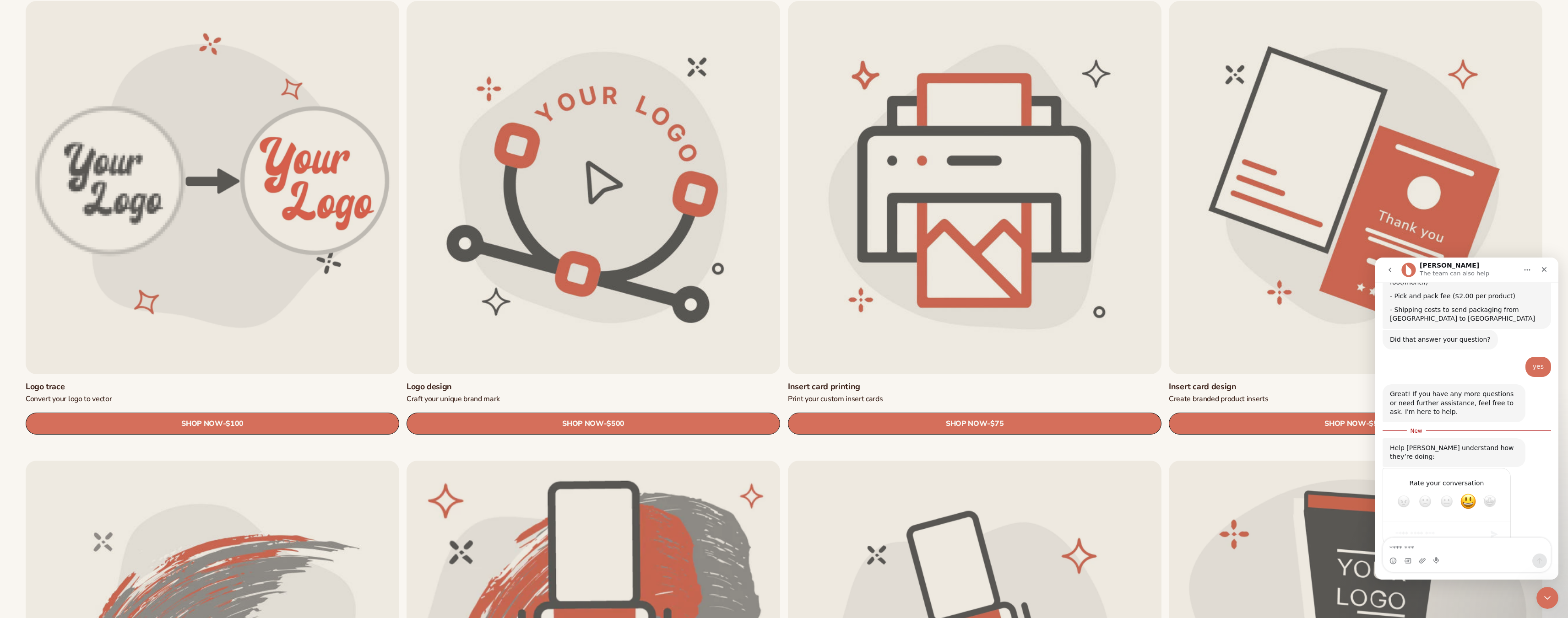
scroll to position [307, 0]
click at [1396, 273] on button "go back" at bounding box center [1390, 270] width 18 height 17
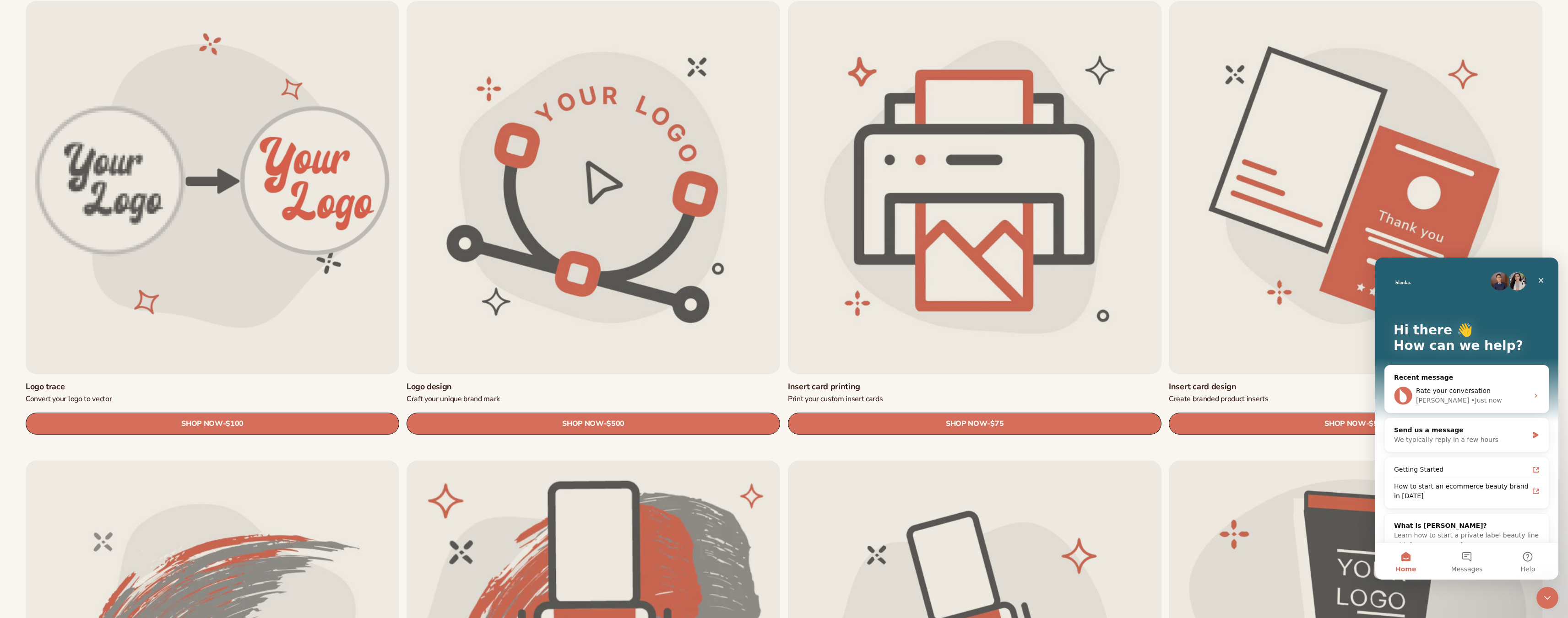
click at [1000, 382] on link "Insert card printing" at bounding box center [974, 387] width 373 height 10
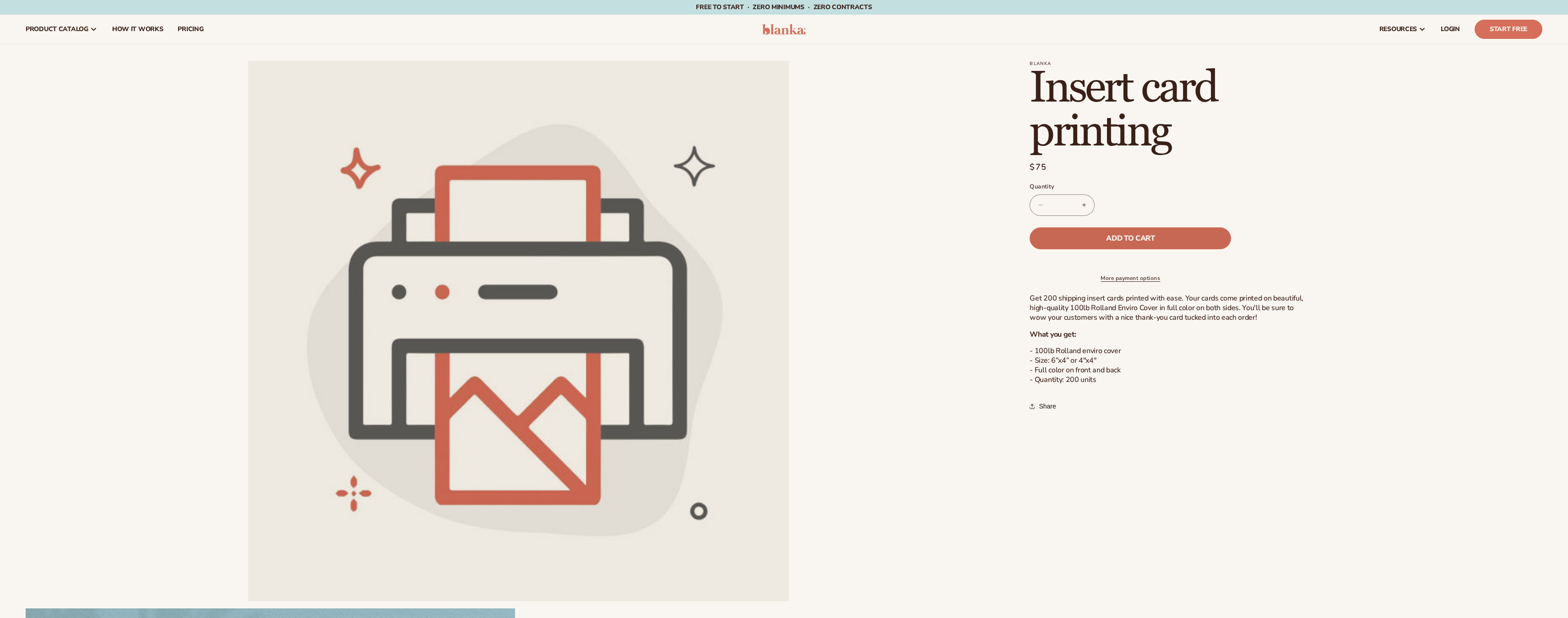
click at [1126, 238] on span "Add to cart" at bounding box center [1129, 238] width 49 height 7
click at [1453, 29] on icon at bounding box center [1453, 29] width 11 height 11
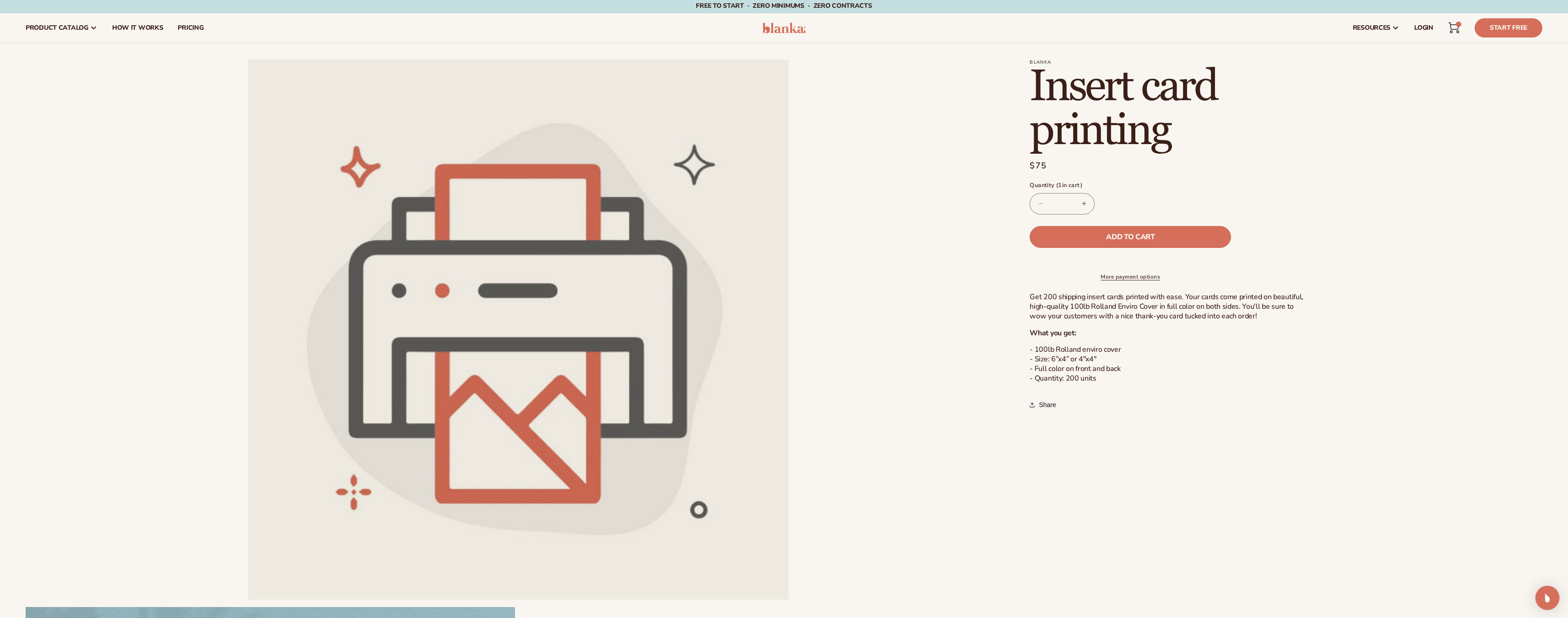
click at [1545, 602] on img "Open Intercom Messenger" at bounding box center [1547, 597] width 12 height 12
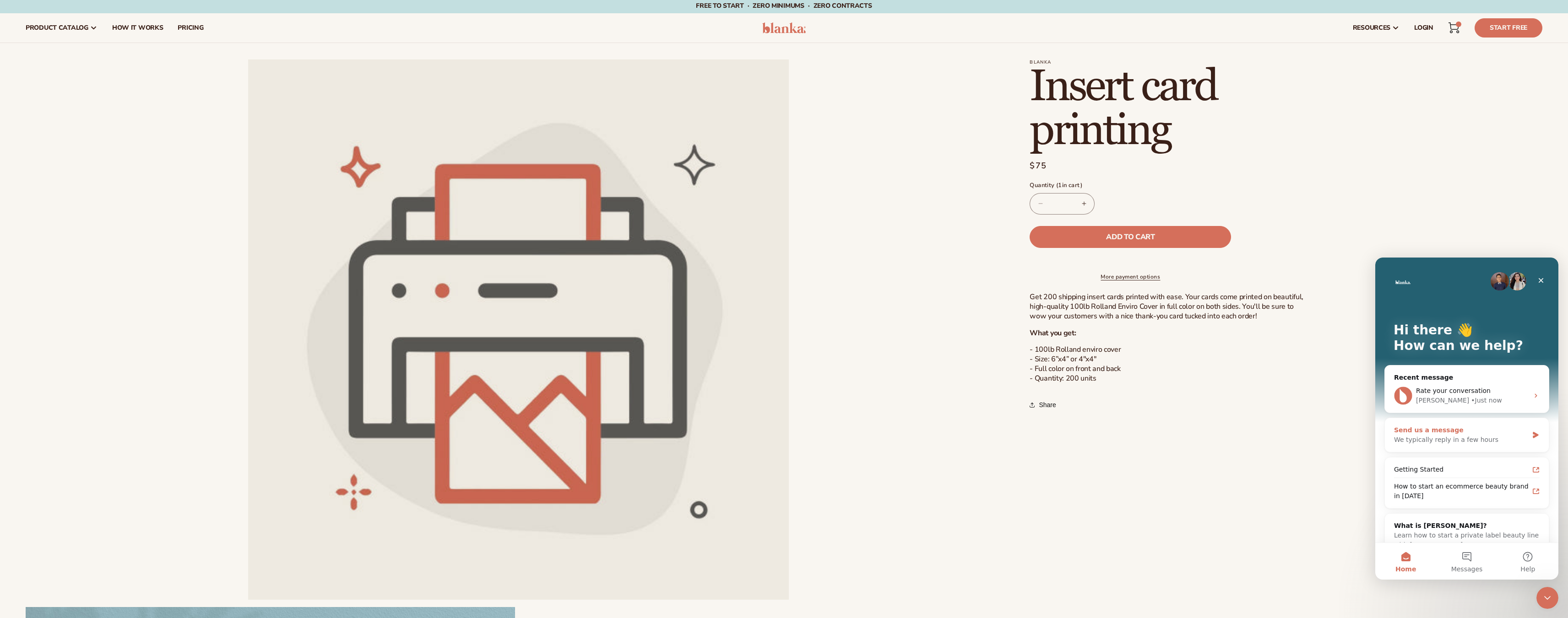
scroll to position [19, 0]
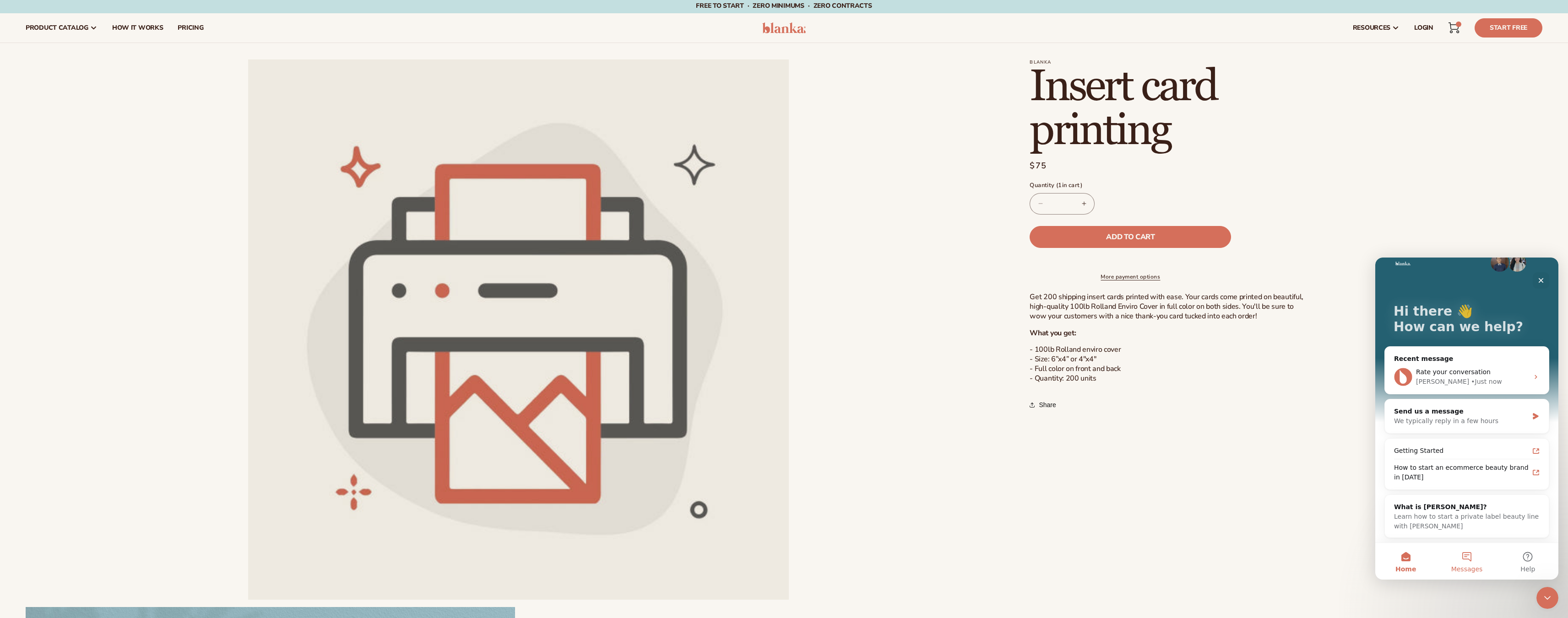
click at [1469, 563] on button "Messages" at bounding box center [1466, 562] width 60 height 37
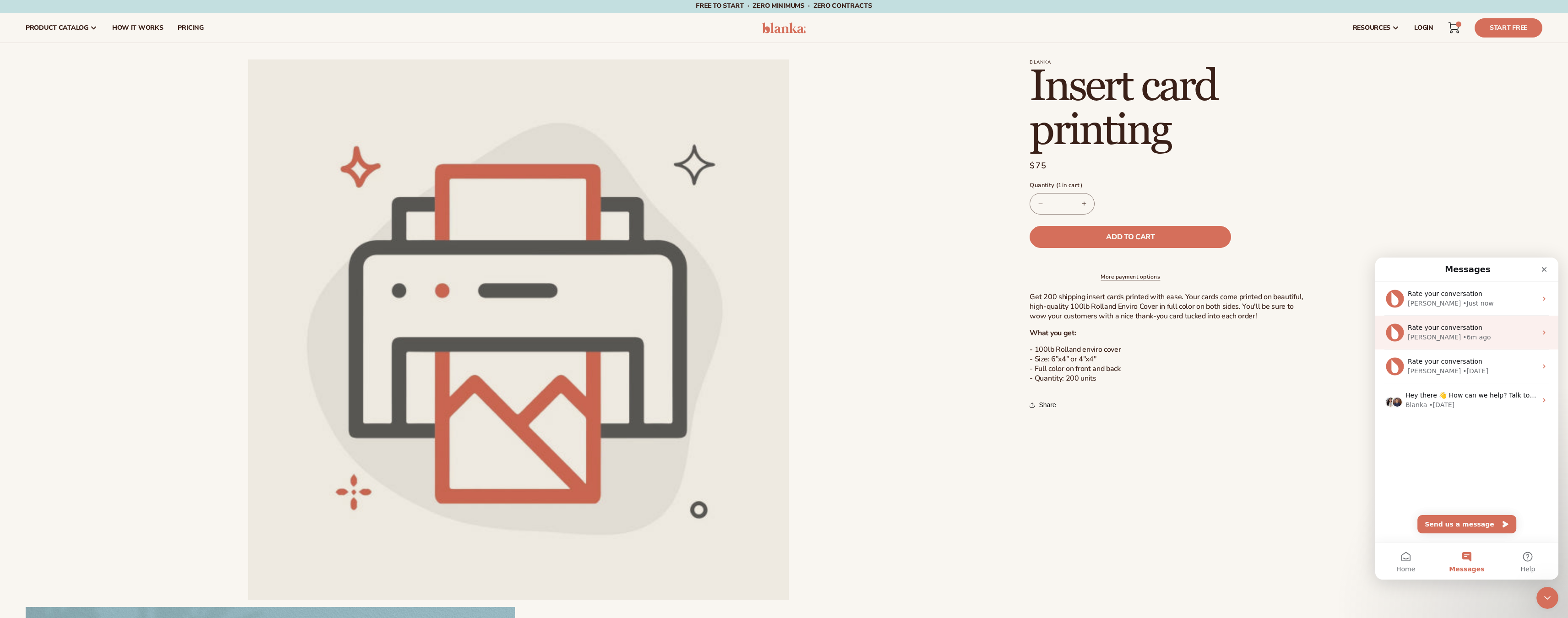
click at [1449, 331] on span "Rate your conversation" at bounding box center [1445, 327] width 75 height 7
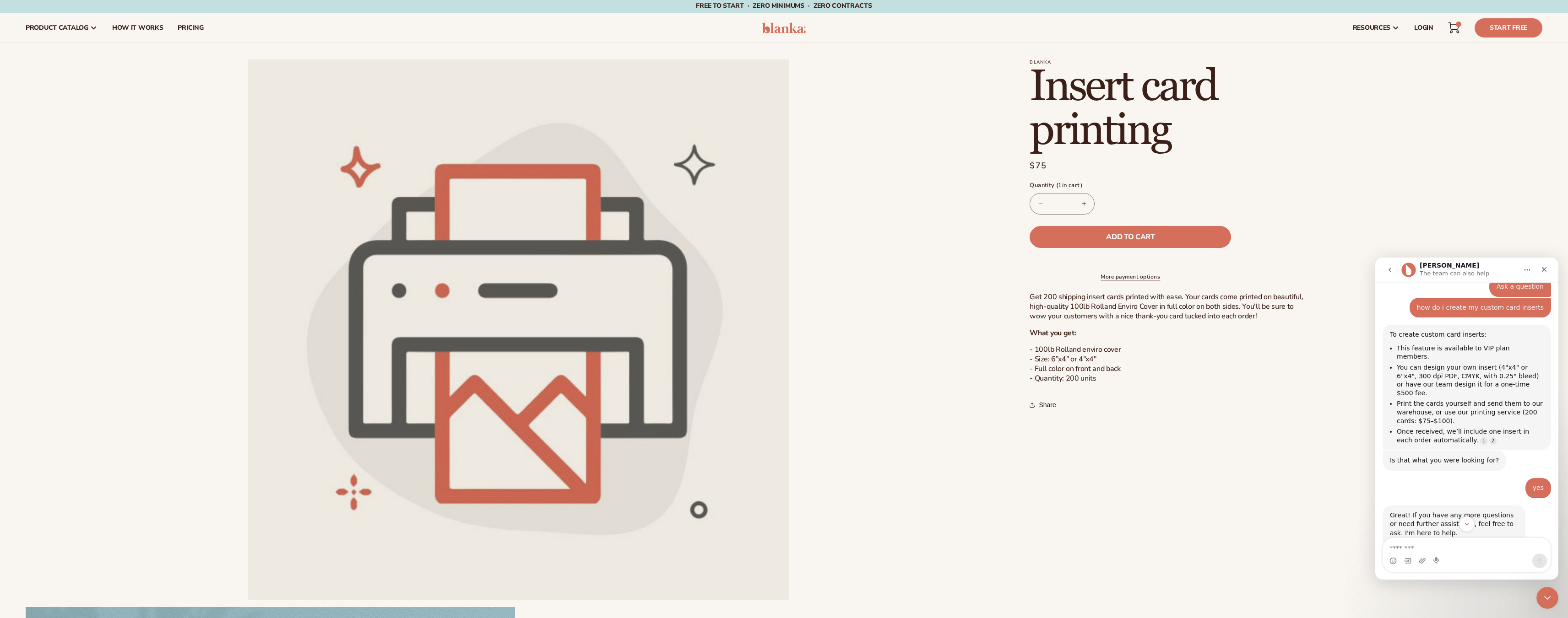
scroll to position [104, 0]
click at [1543, 270] on icon "Close" at bounding box center [1544, 270] width 5 height 5
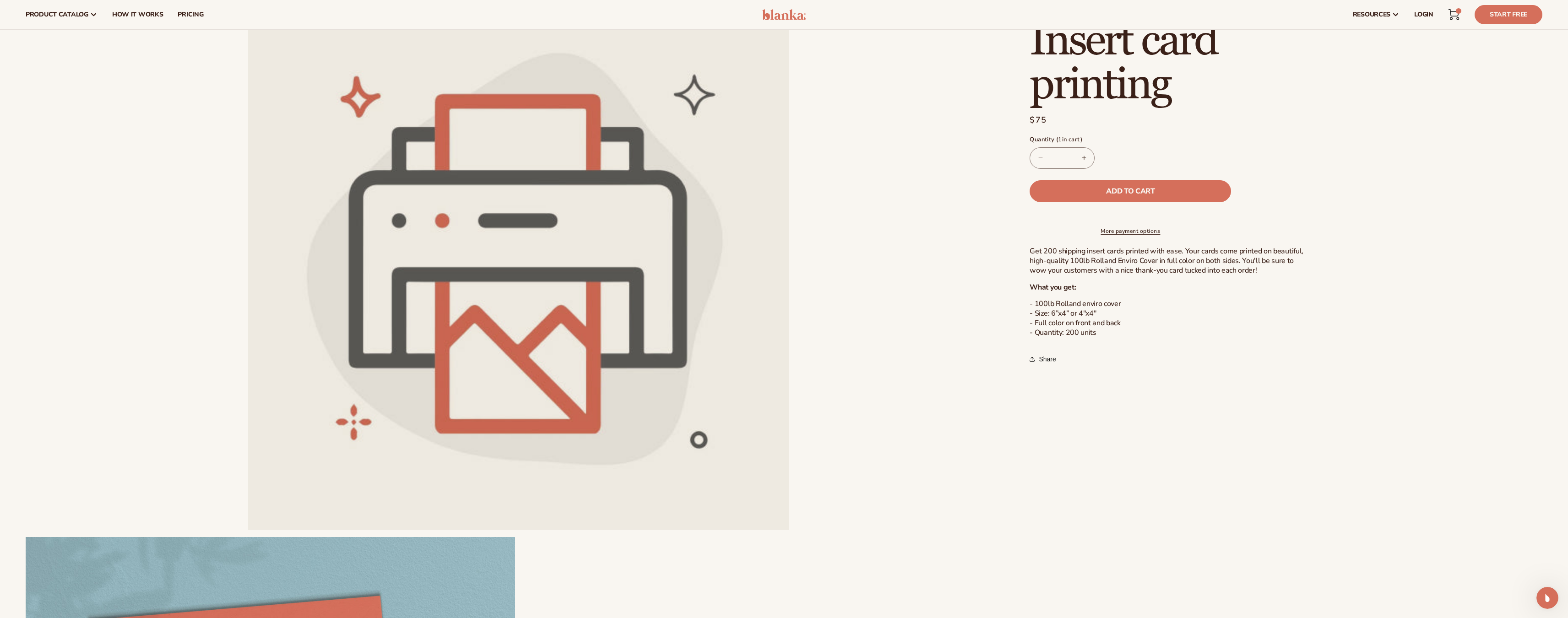
scroll to position [0, 0]
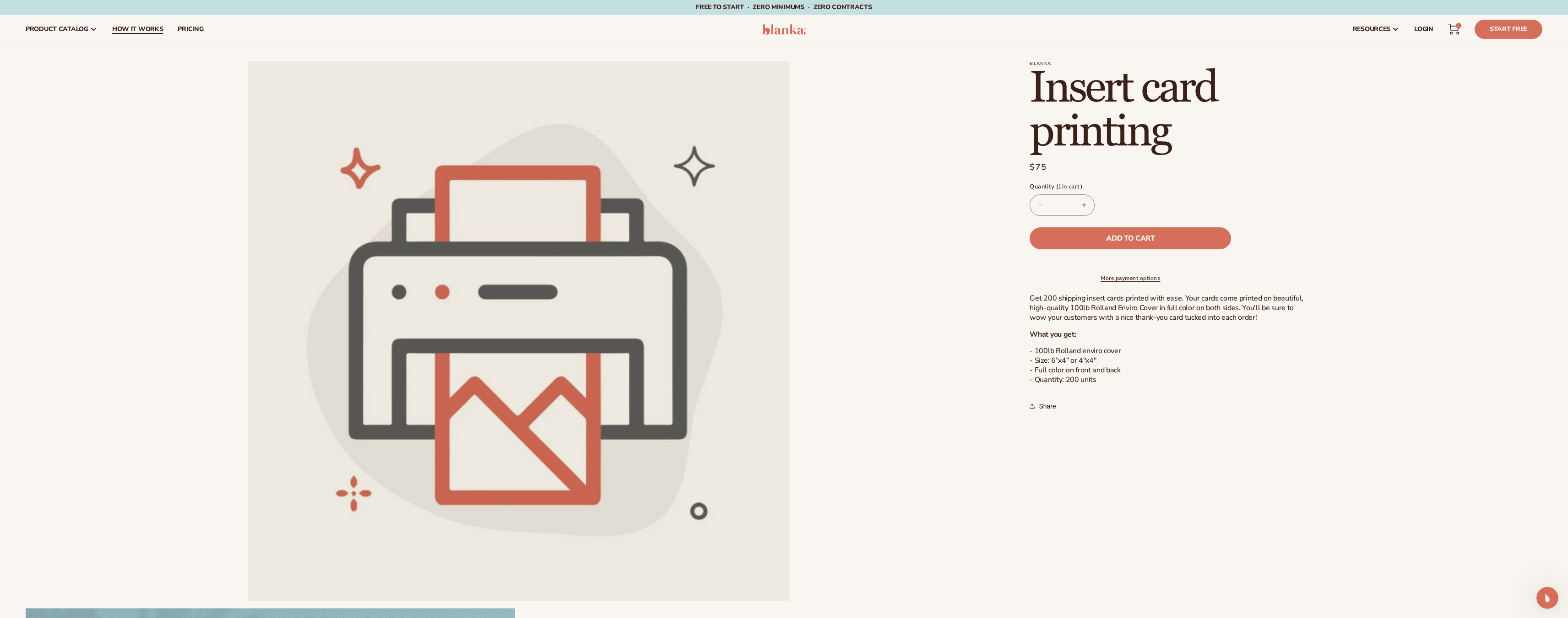
click at [139, 31] on span "How It Works" at bounding box center [138, 29] width 51 height 7
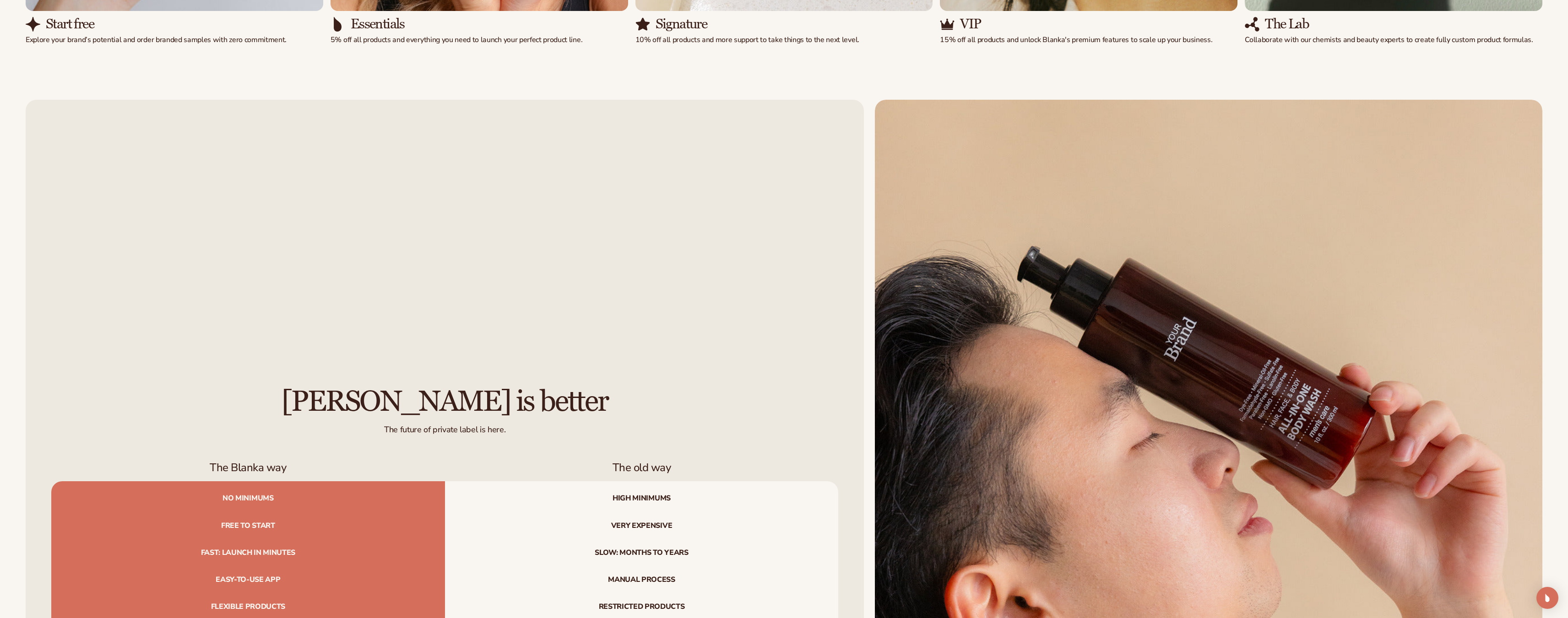
scroll to position [1463, 0]
